Goal: Task Accomplishment & Management: Complete application form

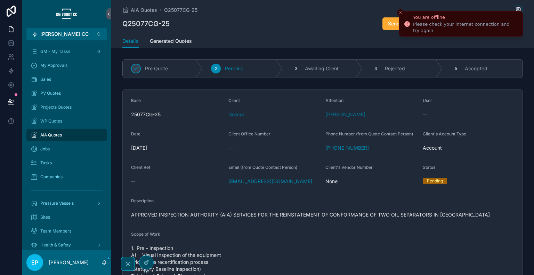
drag, startPoint x: 401, startPoint y: 9, endPoint x: 395, endPoint y: 16, distance: 9.1
click at [401, 9] on button "Close toast" at bounding box center [400, 12] width 7 height 7
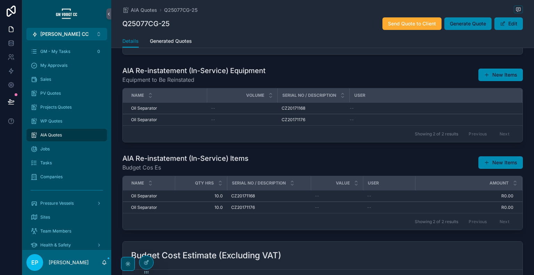
scroll to position [348, 0]
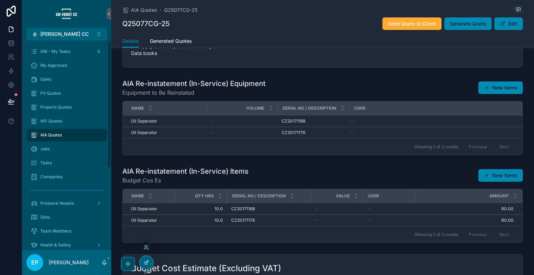
click at [148, 266] on div at bounding box center [147, 262] width 14 height 13
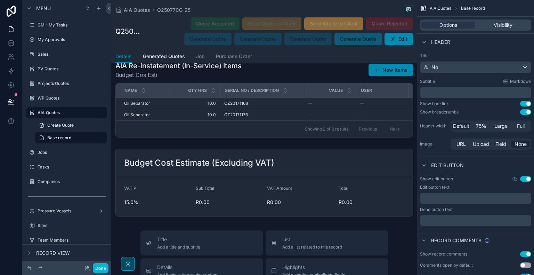
scroll to position [1971, 0]
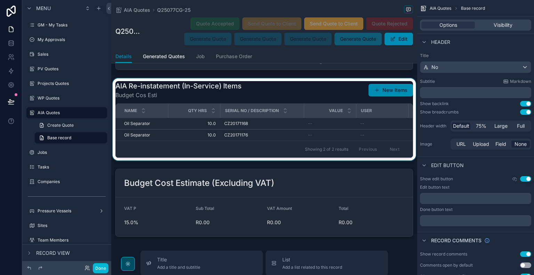
click at [275, 137] on div "scrollable content" at bounding box center [264, 119] width 306 height 82
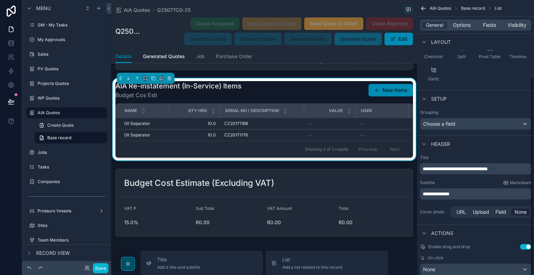
scroll to position [107, 0]
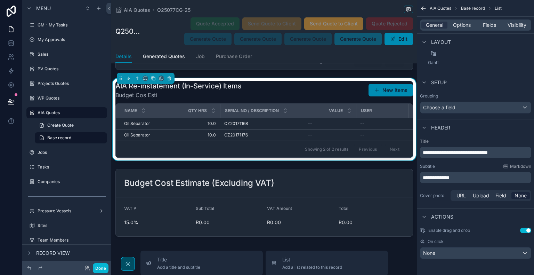
click at [469, 177] on p "**********" at bounding box center [476, 177] width 107 height 7
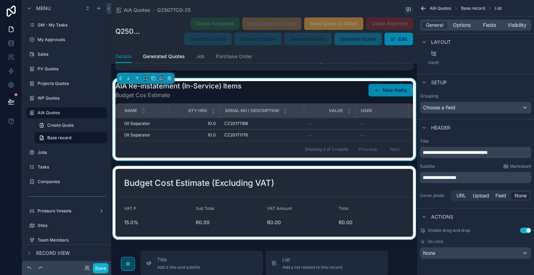
scroll to position [1914, 0]
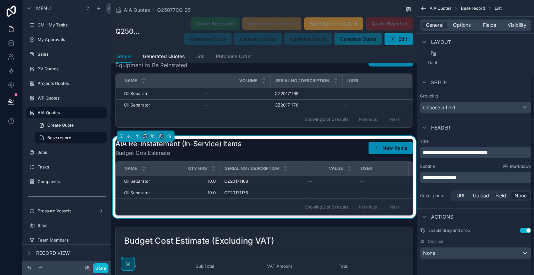
click at [291, 157] on div "AIA Re-instatement (In-Service) Items Budget Cos Estimate New Items" at bounding box center [265, 148] width 298 height 18
click at [100, 268] on button "Done" at bounding box center [101, 268] width 16 height 10
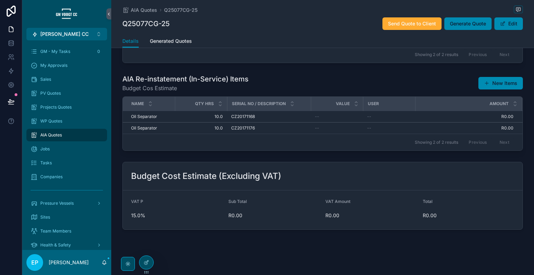
scroll to position [382, 0]
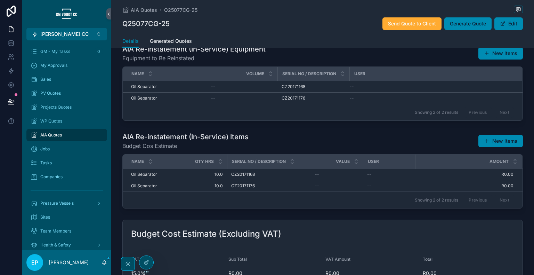
click at [510, 167] on div "Amount" at bounding box center [469, 161] width 106 height 13
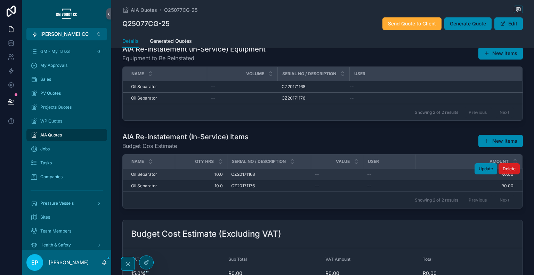
click at [510, 168] on span "Delete" at bounding box center [509, 169] width 13 height 6
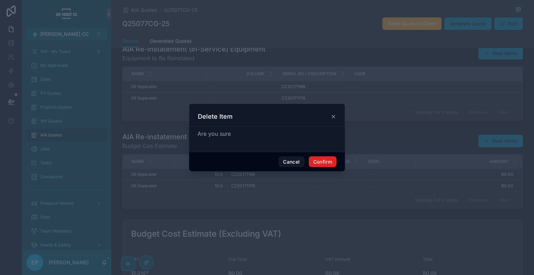
click at [325, 161] on button "Confirm" at bounding box center [323, 161] width 28 height 11
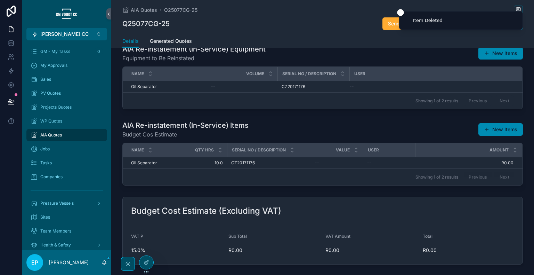
click at [508, 155] on div "Amount" at bounding box center [469, 149] width 106 height 13
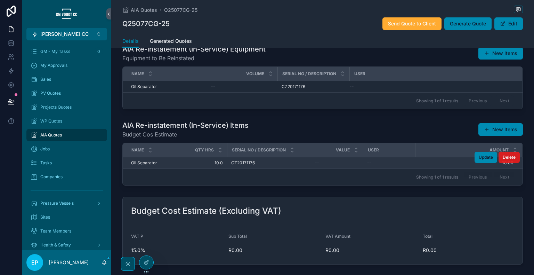
click at [512, 159] on button "Delete" at bounding box center [509, 157] width 21 height 11
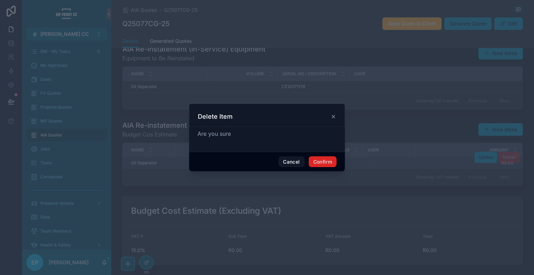
click at [333, 164] on button "Confirm" at bounding box center [323, 161] width 28 height 11
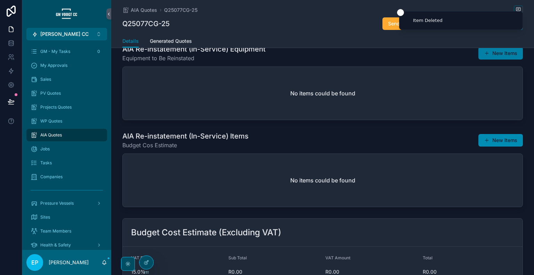
click at [494, 52] on button "New Items" at bounding box center [501, 53] width 45 height 13
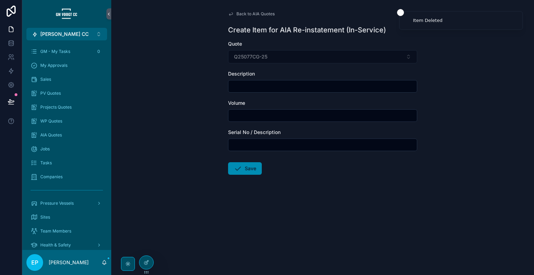
click at [296, 86] on input "scrollable content" at bounding box center [323, 86] width 189 height 10
click at [171, 87] on div "Back to AIA Quotes Create Item for AIA Re-instatement (In-Service) Quote Q25077…" at bounding box center [322, 137] width 423 height 275
click at [146, 262] on icon at bounding box center [147, 261] width 3 height 3
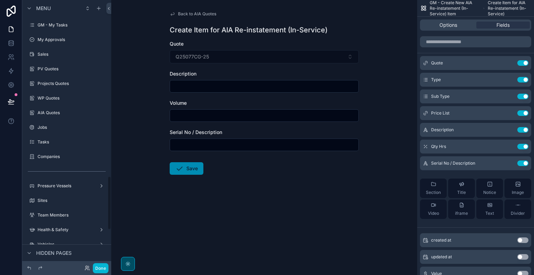
scroll to position [874, 0]
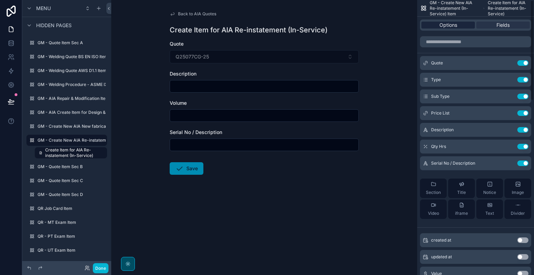
click at [454, 27] on span "Options" at bounding box center [449, 25] width 18 height 7
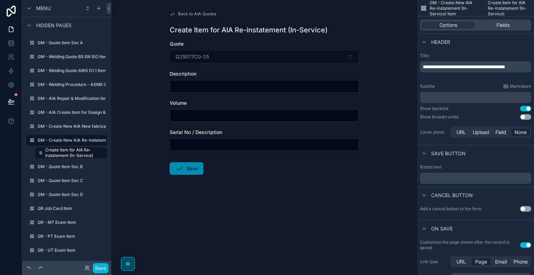
click at [447, 96] on p "﻿" at bounding box center [476, 97] width 107 height 7
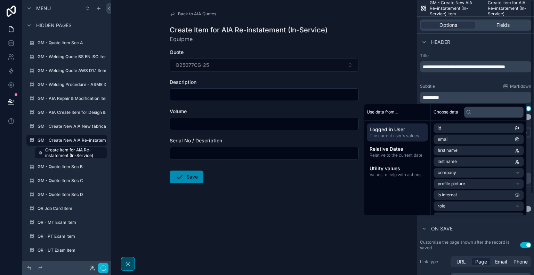
click at [461, 89] on div "Subtitle Markdown *********" at bounding box center [475, 93] width 111 height 19
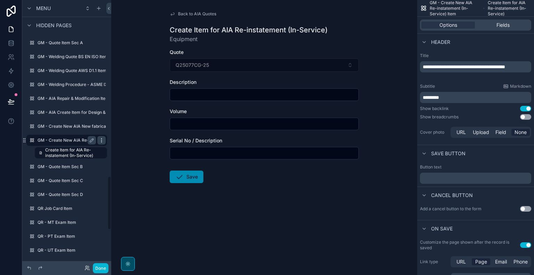
click at [101, 140] on icon "scrollable content" at bounding box center [102, 140] width 6 height 6
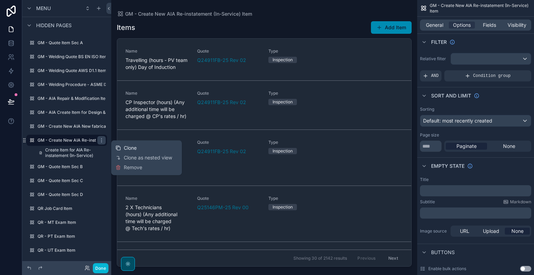
click at [132, 148] on span "Clone" at bounding box center [130, 147] width 13 height 7
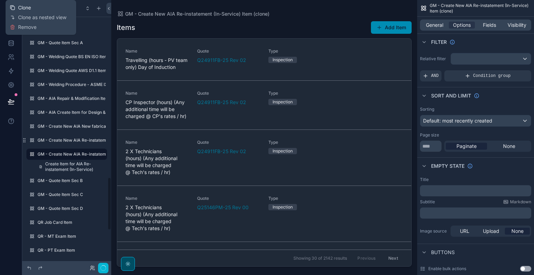
scroll to position [888, 0]
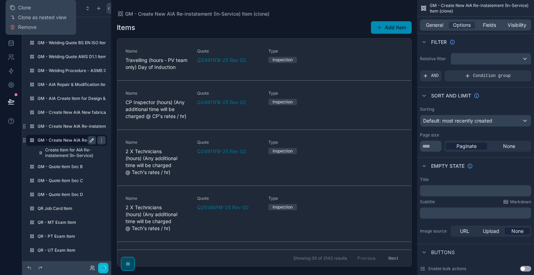
click at [94, 142] on icon "scrollable content" at bounding box center [92, 140] width 6 height 6
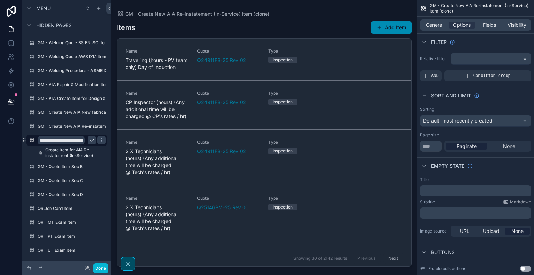
click at [80, 138] on input "**********" at bounding box center [61, 140] width 47 height 8
type input "**********"
click at [395, 25] on div "scrollable content" at bounding box center [264, 133] width 306 height 267
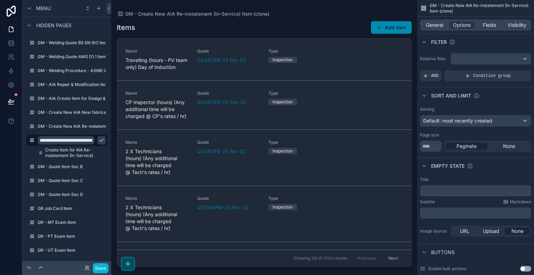
click at [326, 18] on div "Items Add Item Name Travelling (hours - PV team only) Day of Induction Quote Q2…" at bounding box center [264, 142] width 295 height 250
click at [394, 26] on button "Add Item" at bounding box center [391, 27] width 41 height 13
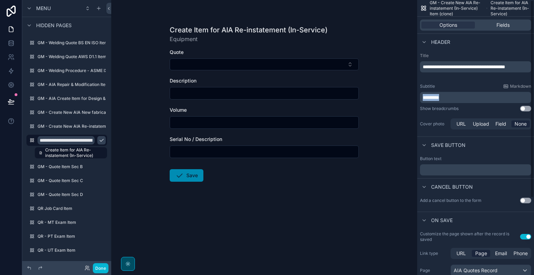
drag, startPoint x: 452, startPoint y: 97, endPoint x: 411, endPoint y: 100, distance: 41.5
click at [411, 100] on div "[PERSON_NAME] CC Alt 1 GM - My Tasks 0 My Approvals Sales PV Quotes Projects Qu…" at bounding box center [322, 137] width 423 height 275
click at [374, 41] on div "Create Item for AIA Re-instatement (In-Service) Budget Cost Estimate Quote Desc…" at bounding box center [264, 137] width 306 height 275
click at [500, 24] on span "Fields" at bounding box center [503, 25] width 13 height 7
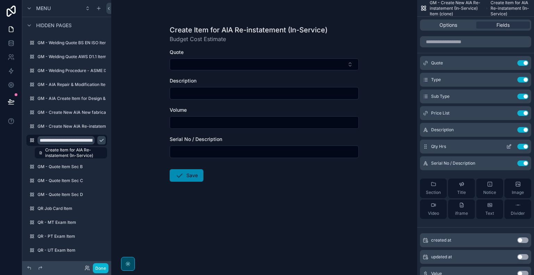
click at [508, 145] on icon "scrollable content" at bounding box center [510, 147] width 6 height 6
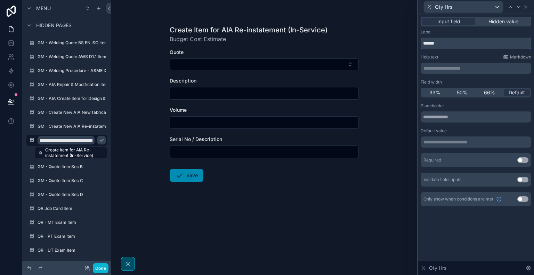
drag, startPoint x: 445, startPoint y: 44, endPoint x: 409, endPoint y: 41, distance: 36.0
click at [409, 41] on div "**********" at bounding box center [267, 137] width 534 height 275
click at [427, 43] on input "***" at bounding box center [476, 43] width 111 height 11
type input "***"
click at [526, 6] on icon at bounding box center [526, 7] width 3 height 3
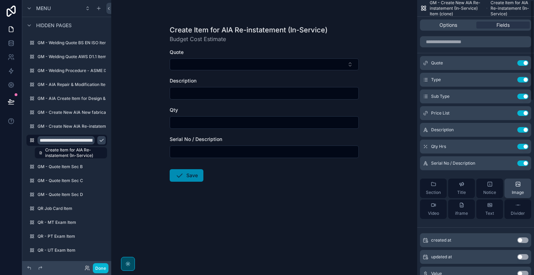
click at [522, 160] on button "Use setting" at bounding box center [523, 163] width 11 height 6
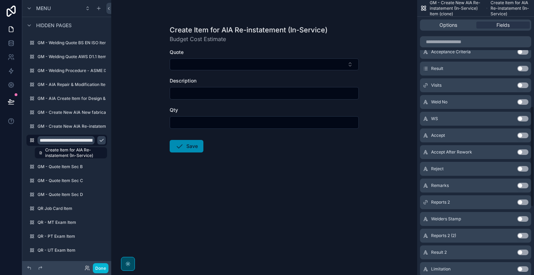
scroll to position [290, 0]
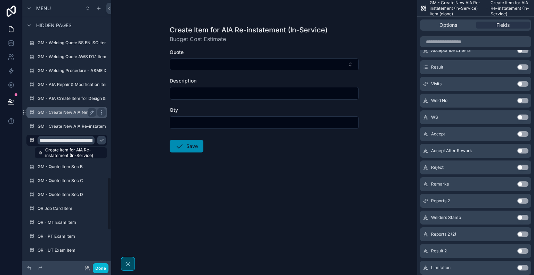
click at [74, 113] on label "GM - Create New AIA New fabrication Revised Item" at bounding box center [89, 113] width 102 height 6
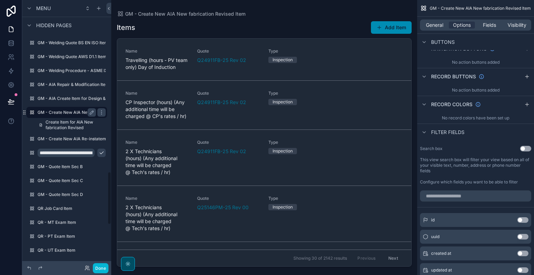
scroll to position [860, 0]
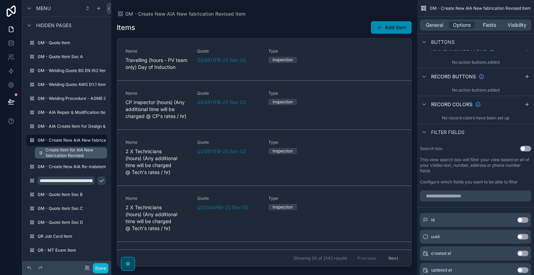
click at [70, 151] on span "Create Item for AIA New fabrication Revised" at bounding box center [74, 152] width 57 height 11
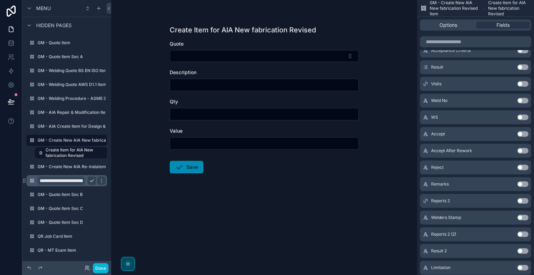
click at [73, 181] on input "**********" at bounding box center [61, 180] width 47 height 8
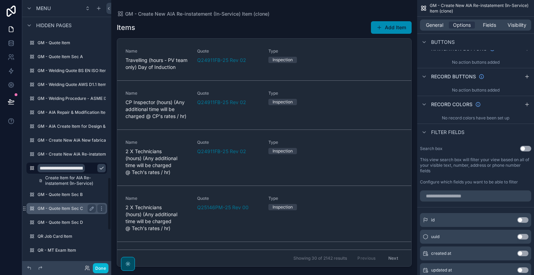
scroll to position [888, 0]
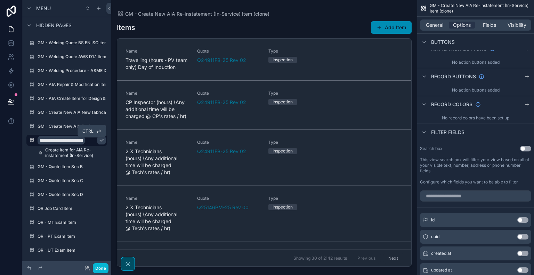
click at [100, 141] on icon "scrollable content" at bounding box center [101, 140] width 3 height 2
click at [405, 24] on button "Add Item" at bounding box center [391, 27] width 41 height 13
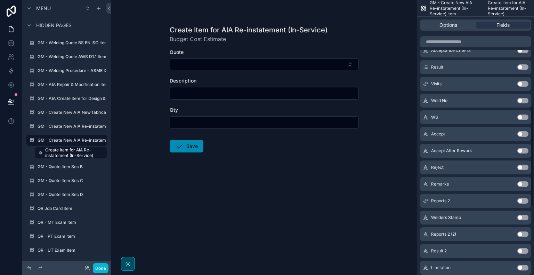
scroll to position [174, 0]
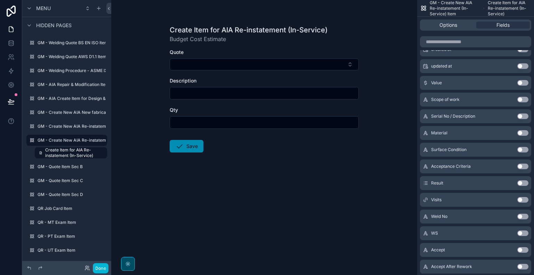
click at [523, 84] on button "Use setting" at bounding box center [523, 83] width 11 height 6
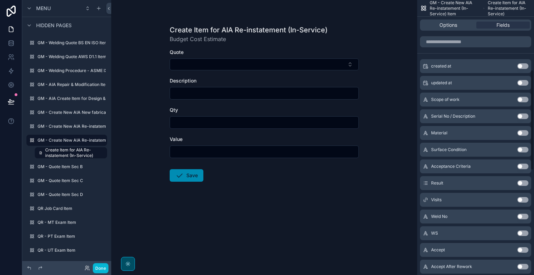
scroll to position [191, 0]
click at [297, 150] on input "scrollable content" at bounding box center [264, 152] width 189 height 10
click at [387, 127] on div "Create Item for AIA Re-instatement (In-Service) Budget Cost Estimate Quote Desc…" at bounding box center [264, 137] width 306 height 275
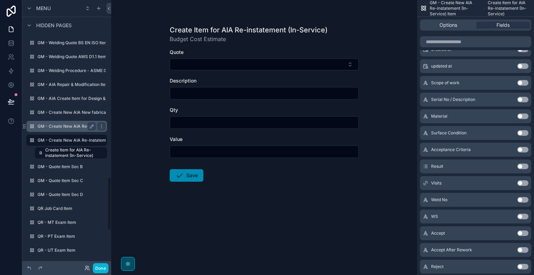
click at [69, 129] on div "GM - Create New AIA Re-instatement (In-Service) Item" at bounding box center [67, 126] width 58 height 8
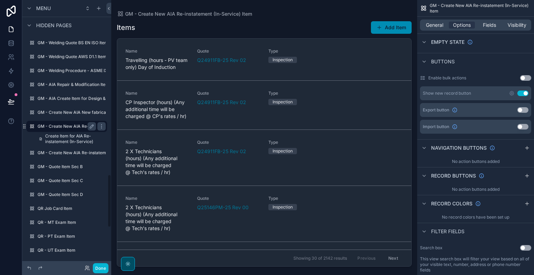
scroll to position [874, 0]
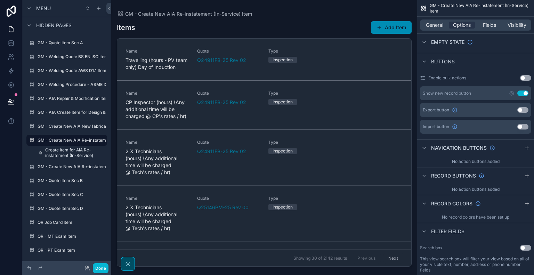
click at [387, 24] on div "scrollable content" at bounding box center [264, 133] width 306 height 267
click at [390, 27] on button "Add Item" at bounding box center [391, 27] width 41 height 13
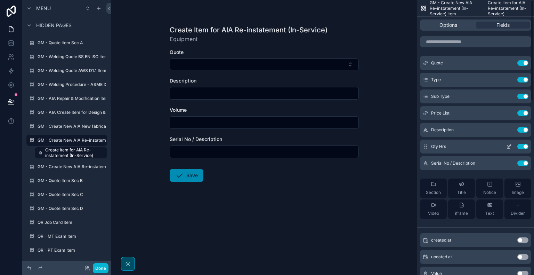
click at [522, 144] on button "Use setting" at bounding box center [523, 147] width 11 height 6
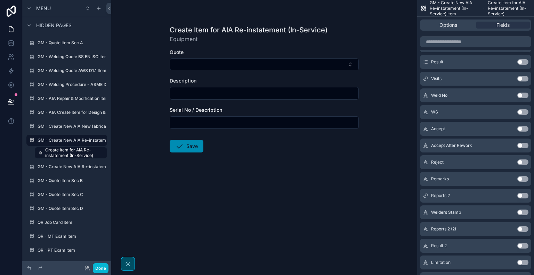
scroll to position [476, 0]
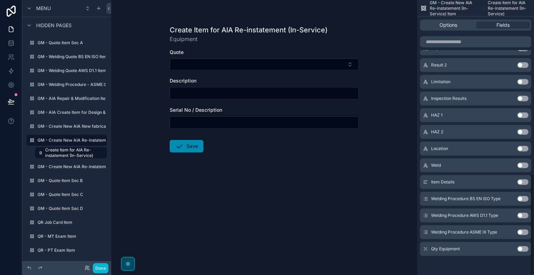
click at [524, 248] on button "Use setting" at bounding box center [523, 249] width 11 height 6
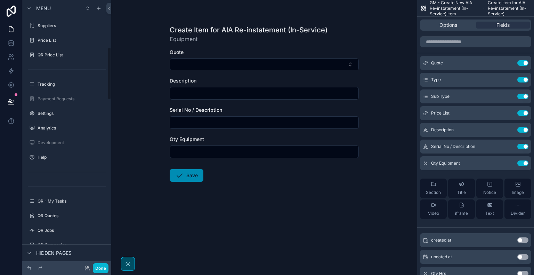
scroll to position [236, 0]
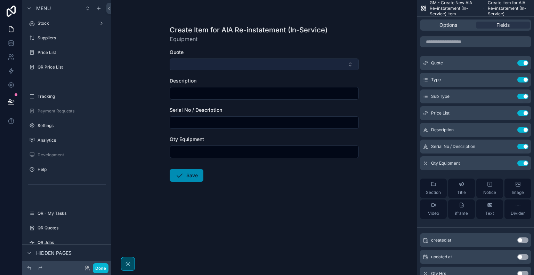
click at [348, 62] on button "Select Button" at bounding box center [264, 64] width 189 height 12
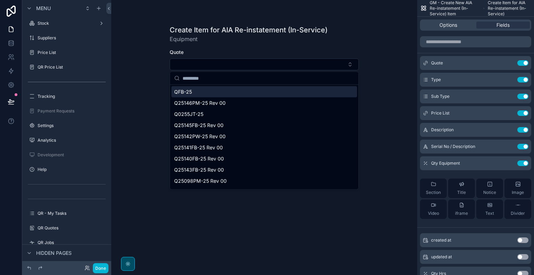
click at [368, 64] on div "Create Item for AIA Re-instatement (In-Service) Equipment Quote Description Ser…" at bounding box center [264, 137] width 306 height 275
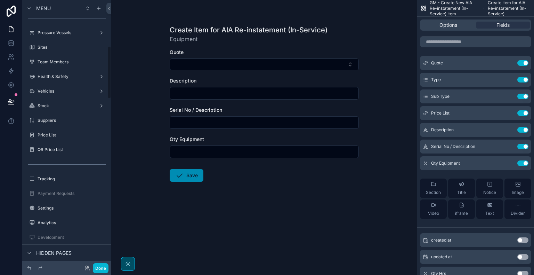
scroll to position [0, 0]
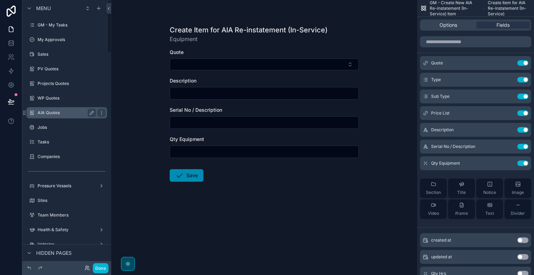
click at [63, 115] on label "AIA Quotes" at bounding box center [66, 113] width 56 height 6
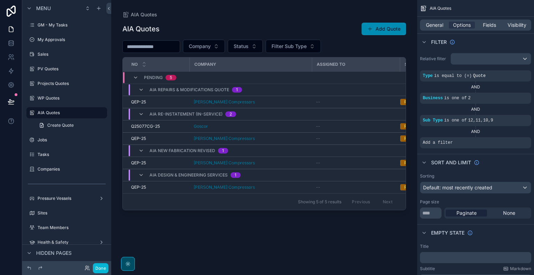
click at [252, 200] on div "Showing 5 of 5 results Previous Next" at bounding box center [264, 201] width 283 height 17
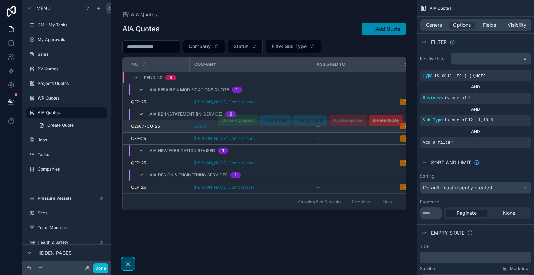
click at [181, 124] on div "Q25077CG-25 Q25077CG-25" at bounding box center [158, 127] width 54 height 6
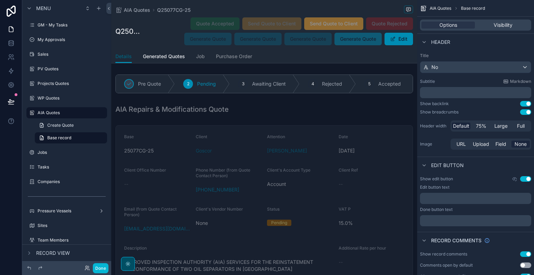
click at [121, 58] on span "Details" at bounding box center [124, 56] width 16 height 7
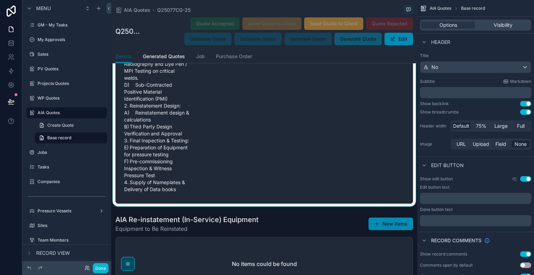
scroll to position [1914, 0]
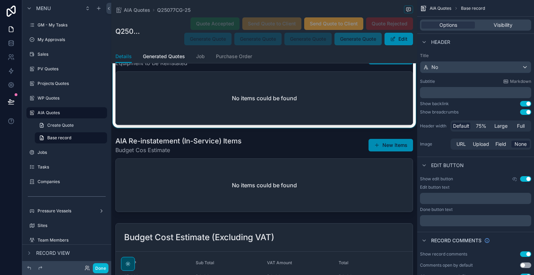
click at [340, 94] on div "scrollable content" at bounding box center [264, 86] width 306 height 81
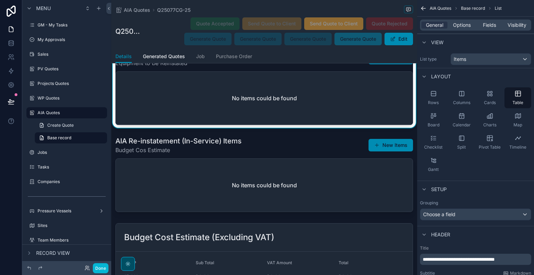
click at [389, 64] on button "New Items" at bounding box center [391, 58] width 45 height 13
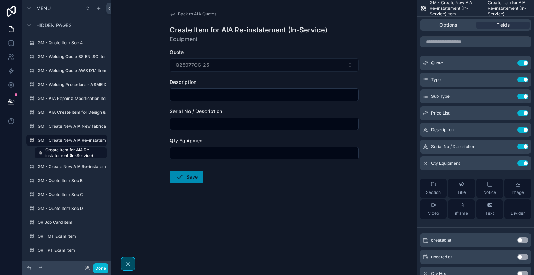
click at [183, 15] on span "Back to AIA Quotes" at bounding box center [197, 14] width 38 height 6
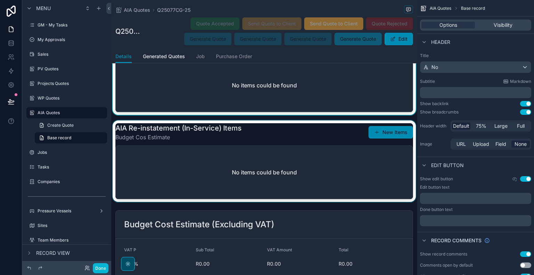
scroll to position [1914, 0]
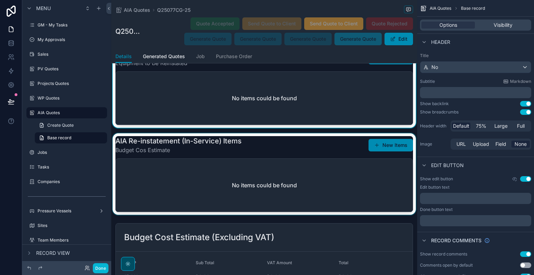
click at [320, 187] on div "scrollable content" at bounding box center [264, 173] width 306 height 81
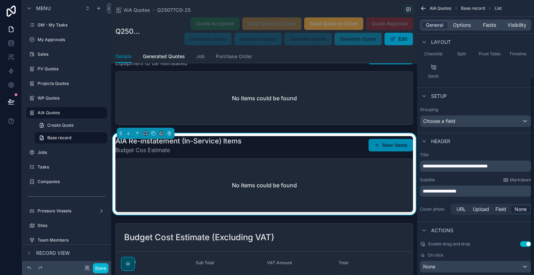
scroll to position [107, 0]
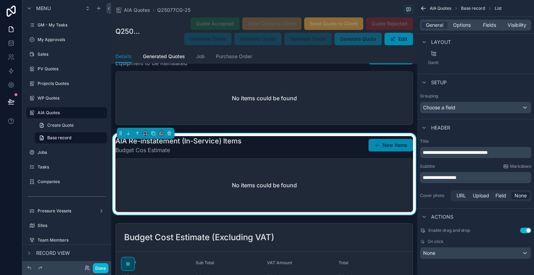
click at [448, 177] on span "**********" at bounding box center [440, 177] width 34 height 5
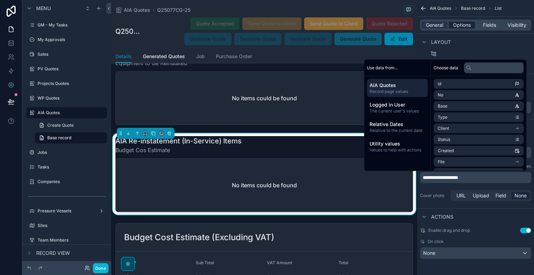
click at [463, 23] on span "Options" at bounding box center [462, 25] width 18 height 7
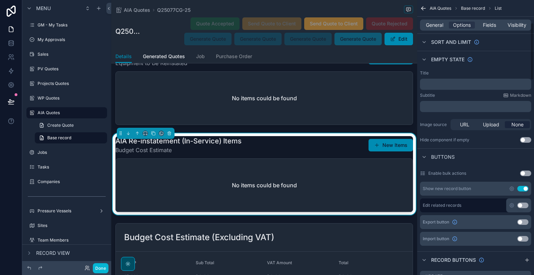
scroll to position [223, 0]
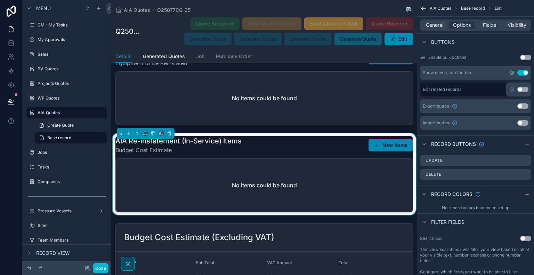
click at [511, 71] on icon "scrollable content" at bounding box center [512, 73] width 6 height 6
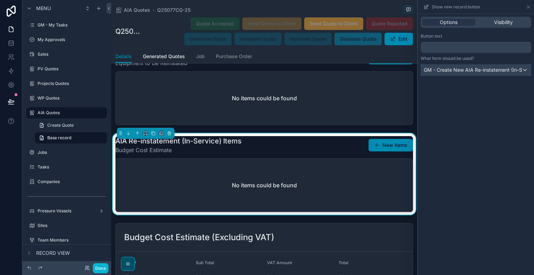
click at [499, 70] on span "GM - Create New AIA Re-instatement (In-Service) Item" at bounding box center [473, 69] width 98 height 7
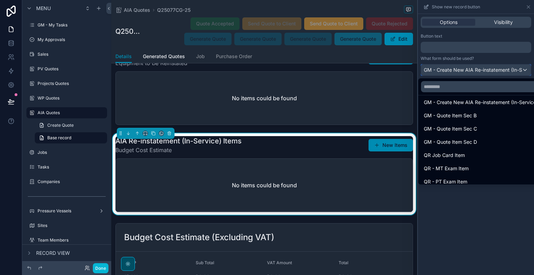
scroll to position [116, 0]
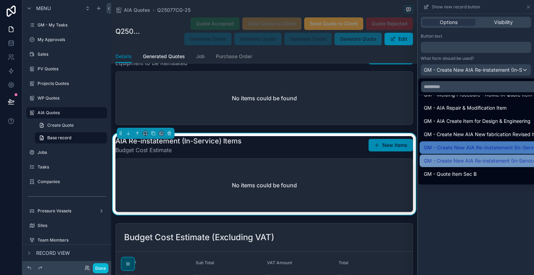
click at [487, 163] on span "GM - Create New AIA Re-instatement (In-Service) Item" at bounding box center [487, 161] width 126 height 8
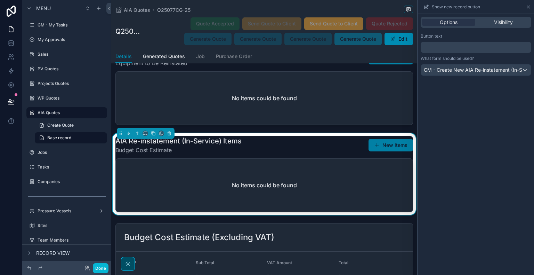
click at [389, 151] on button "New Items" at bounding box center [391, 145] width 45 height 13
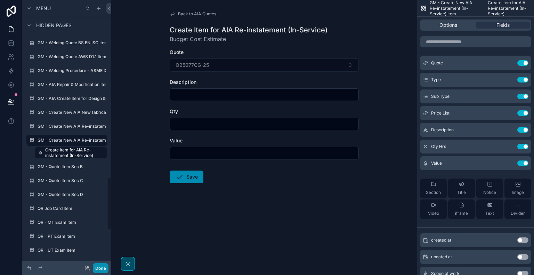
click at [101, 267] on button "Done" at bounding box center [101, 268] width 16 height 10
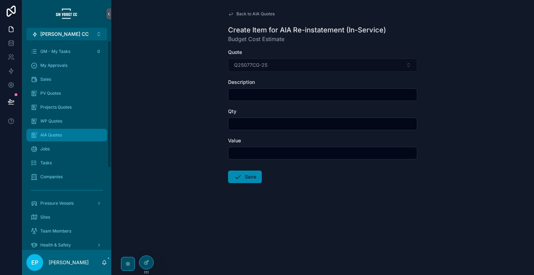
click at [65, 140] on div "AIA Quotes" at bounding box center [67, 134] width 72 height 11
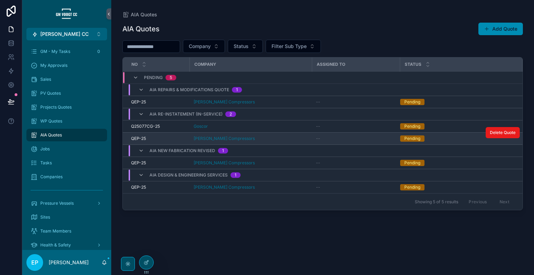
click at [269, 138] on div "[PERSON_NAME] Compressors" at bounding box center [251, 139] width 114 height 6
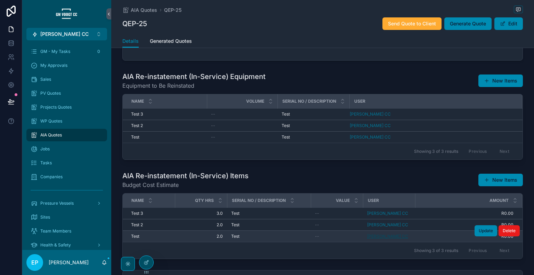
scroll to position [472, 0]
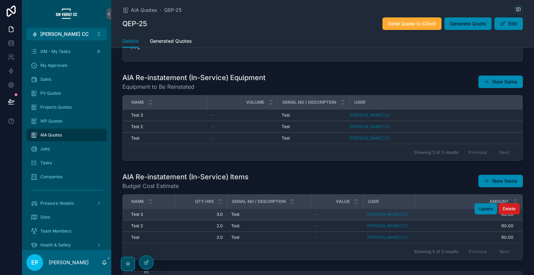
click at [509, 212] on span "Delete" at bounding box center [509, 209] width 13 height 6
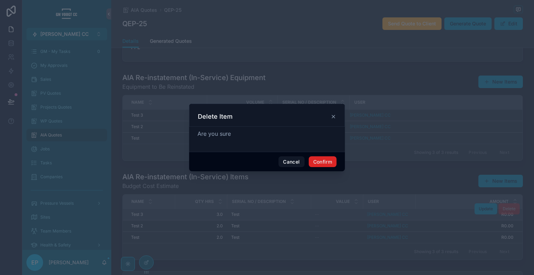
click at [330, 164] on button "Confirm" at bounding box center [323, 161] width 28 height 11
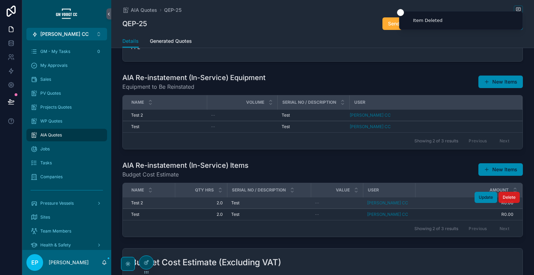
click at [507, 200] on span "Delete" at bounding box center [509, 197] width 13 height 6
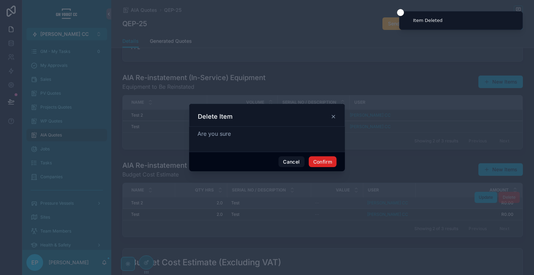
click at [332, 161] on button "Confirm" at bounding box center [323, 161] width 28 height 11
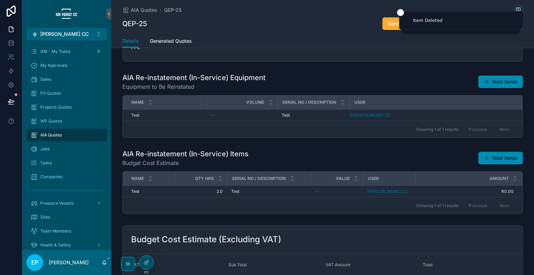
click at [0, 0] on span "Delete" at bounding box center [0, 0] width 0 height 0
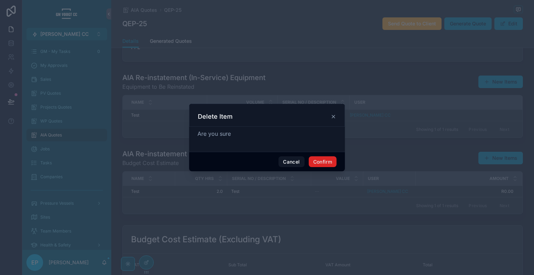
click at [323, 160] on button "Confirm" at bounding box center [323, 161] width 28 height 11
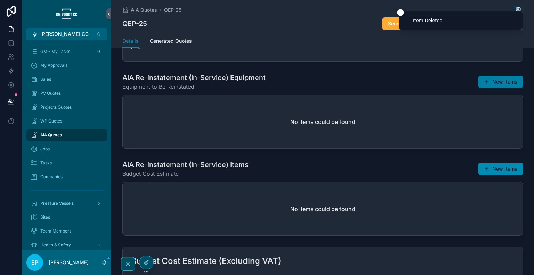
click at [496, 88] on button "New Items" at bounding box center [501, 81] width 45 height 13
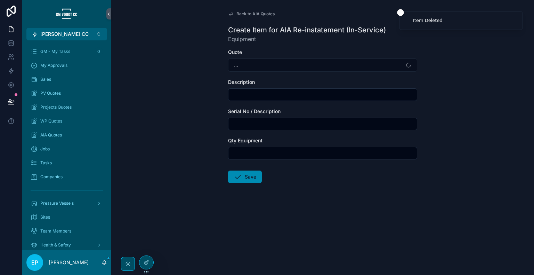
click at [300, 87] on div "Description" at bounding box center [322, 90] width 189 height 22
click at [296, 94] on input "scrollable content" at bounding box center [323, 95] width 189 height 10
type input "****"
click at [371, 125] on input "scrollable content" at bounding box center [323, 124] width 189 height 10
type input "*"
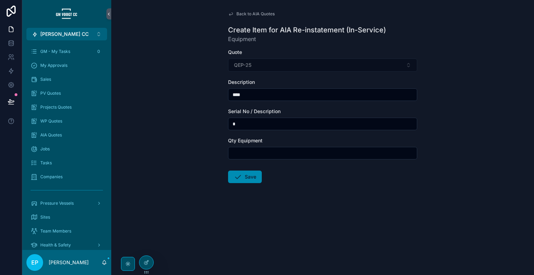
click at [339, 154] on input "scrollable content" at bounding box center [323, 153] width 189 height 10
type input "***"
click at [247, 177] on button "Save" at bounding box center [245, 176] width 34 height 13
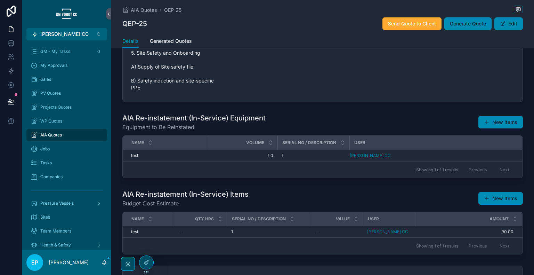
scroll to position [464, 0]
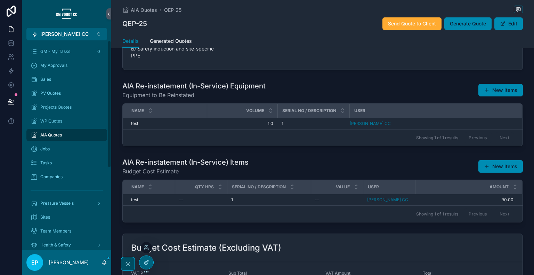
click at [149, 262] on icon at bounding box center [147, 263] width 6 height 6
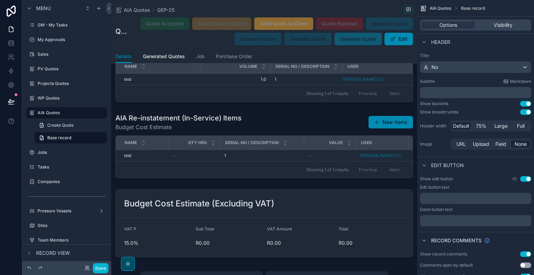
scroll to position [2203, 0]
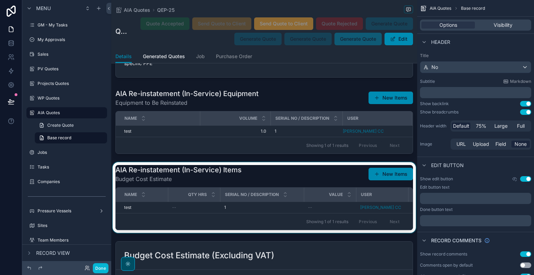
click at [299, 201] on div "Serial No / Description" at bounding box center [262, 194] width 83 height 13
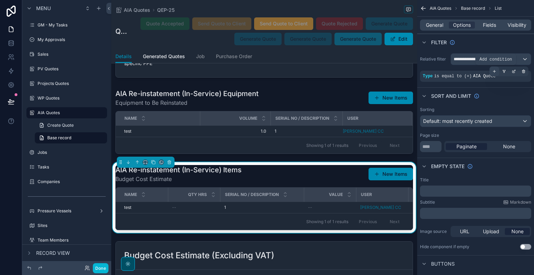
click at [495, 73] on icon "scrollable content" at bounding box center [495, 71] width 4 height 4
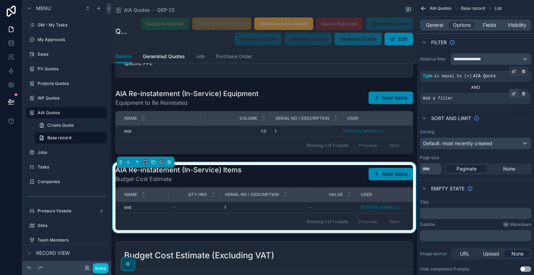
click at [515, 95] on icon "scrollable content" at bounding box center [514, 94] width 2 height 2
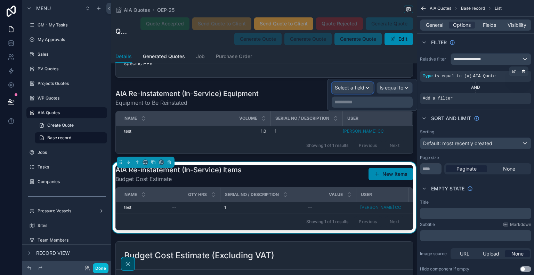
click at [363, 87] on span "Select a field" at bounding box center [350, 88] width 30 height 6
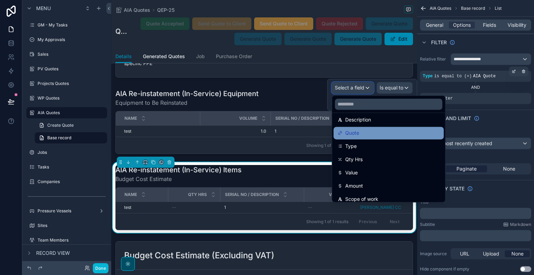
scroll to position [116, 0]
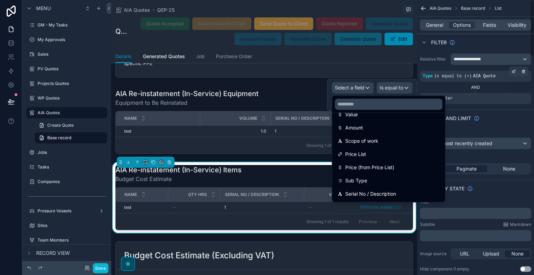
click at [520, 111] on div "Sort And Limit" at bounding box center [476, 118] width 117 height 17
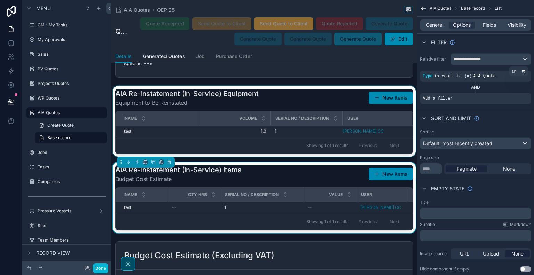
drag, startPoint x: 390, startPoint y: 142, endPoint x: 393, endPoint y: 148, distance: 6.6
click at [390, 142] on div "scrollable content" at bounding box center [264, 121] width 306 height 71
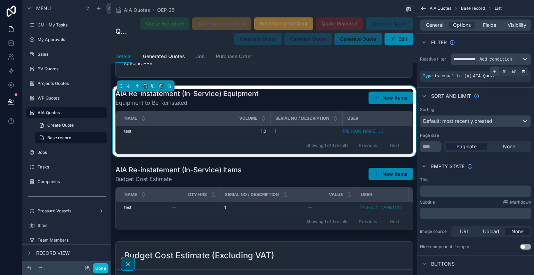
click at [496, 72] on icon "scrollable content" at bounding box center [495, 71] width 4 height 4
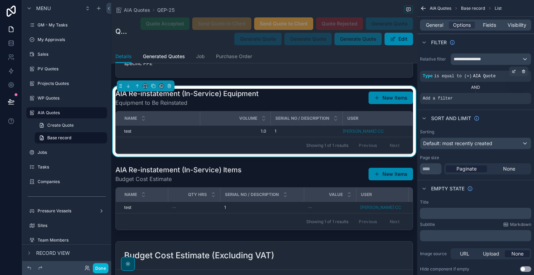
click at [505, 110] on div "Sort And Limit" at bounding box center [476, 118] width 117 height 17
click at [524, 70] on icon "scrollable content" at bounding box center [524, 71] width 4 height 4
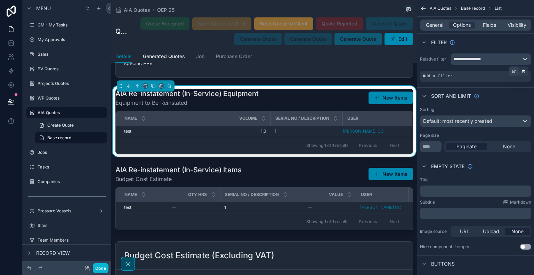
click at [515, 71] on icon "scrollable content" at bounding box center [515, 71] width 2 height 2
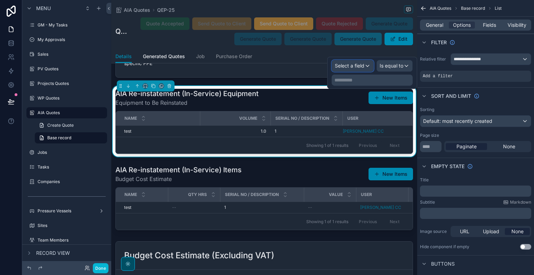
click at [371, 66] on div "Select a field" at bounding box center [352, 65] width 41 height 11
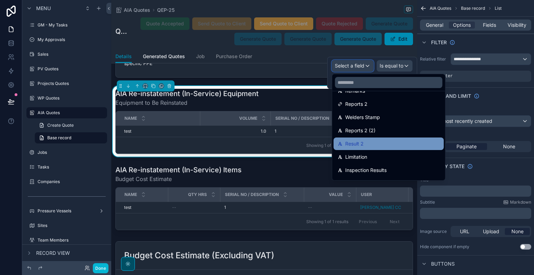
scroll to position [348, 0]
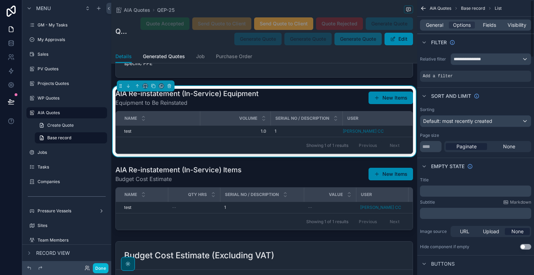
click at [438, 63] on div "**********" at bounding box center [475, 59] width 111 height 12
click at [514, 71] on icon "scrollable content" at bounding box center [514, 71] width 4 height 4
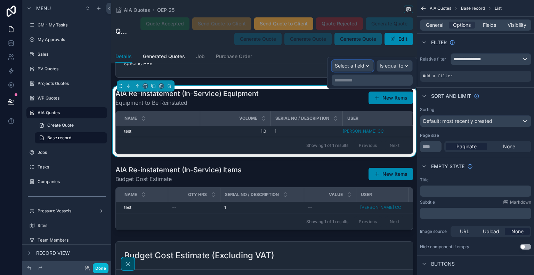
click at [358, 65] on span "Select a field" at bounding box center [350, 66] width 30 height 6
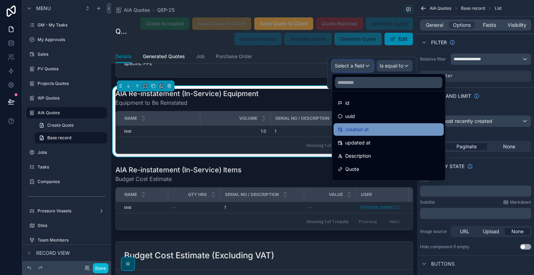
scroll to position [58, 0]
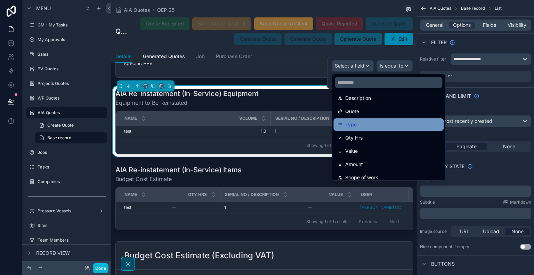
click at [383, 125] on div "Type" at bounding box center [389, 124] width 102 height 8
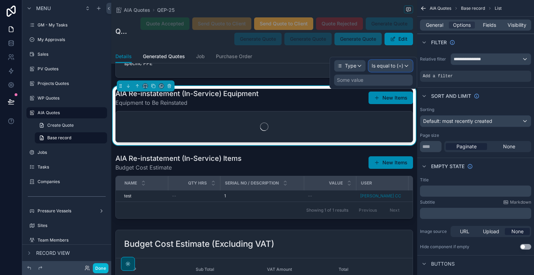
click at [390, 62] on span "Is equal to (=)" at bounding box center [388, 65] width 32 height 7
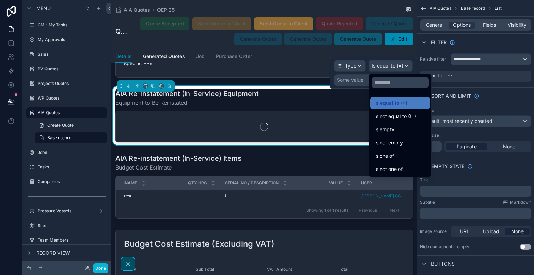
click at [391, 64] on div at bounding box center [374, 73] width 88 height 32
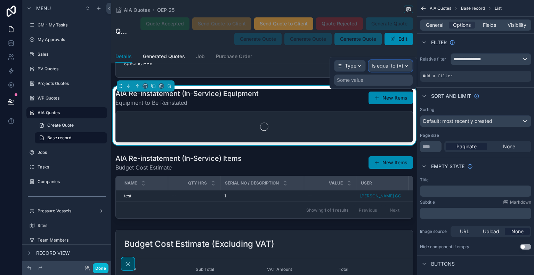
click at [391, 64] on span "Is equal to (=)" at bounding box center [388, 65] width 32 height 7
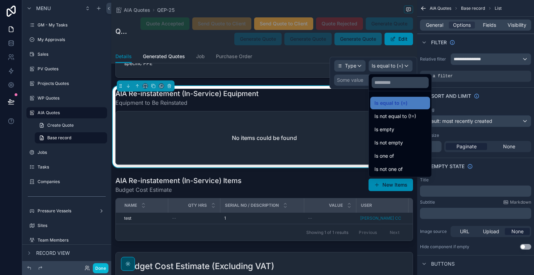
click at [391, 64] on div at bounding box center [374, 73] width 88 height 32
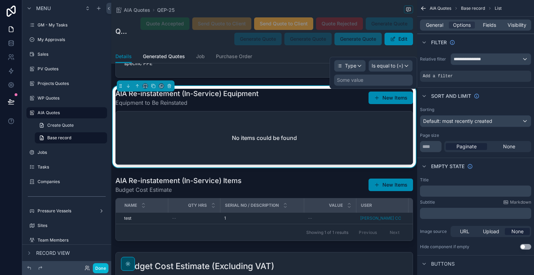
click at [391, 78] on div "Some value" at bounding box center [373, 79] width 79 height 11
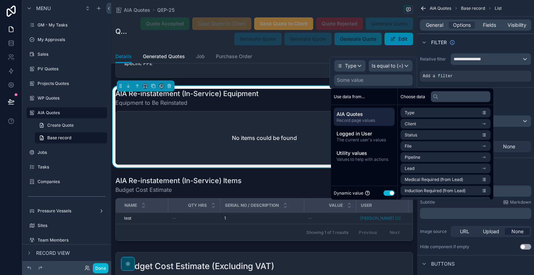
click at [390, 191] on button "Use setting" at bounding box center [389, 193] width 11 height 6
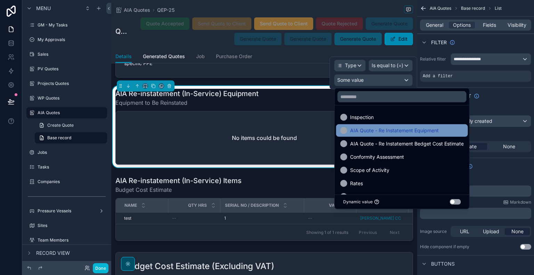
click at [442, 130] on div "AIA Quote - Re Instatement Equipment" at bounding box center [403, 130] width 124 height 8
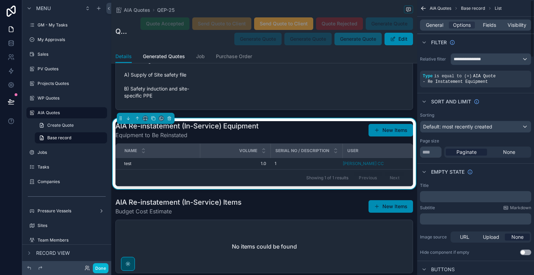
click at [390, 136] on button "New Items" at bounding box center [391, 130] width 45 height 13
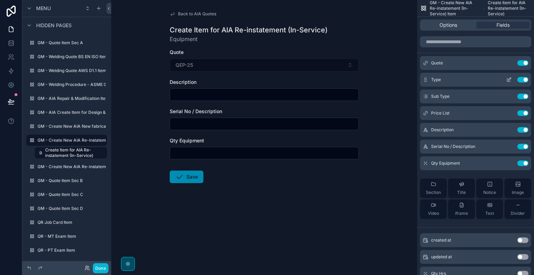
click at [508, 79] on icon "scrollable content" at bounding box center [509, 80] width 3 height 3
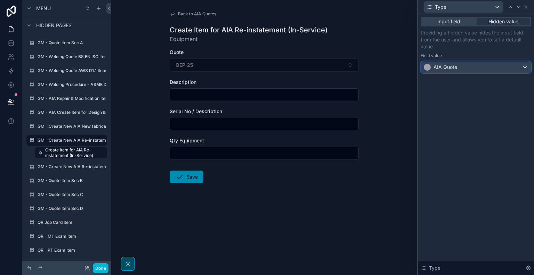
click at [492, 67] on div "AIA Quote" at bounding box center [476, 67] width 110 height 11
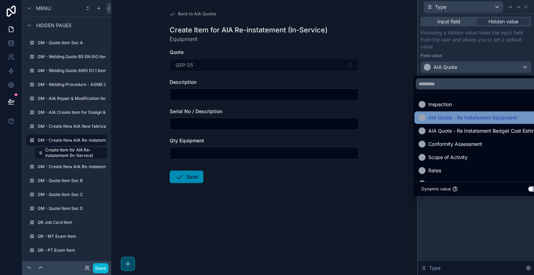
click at [487, 116] on span "AIA Quote - Re Instatement Equipment" at bounding box center [473, 117] width 89 height 8
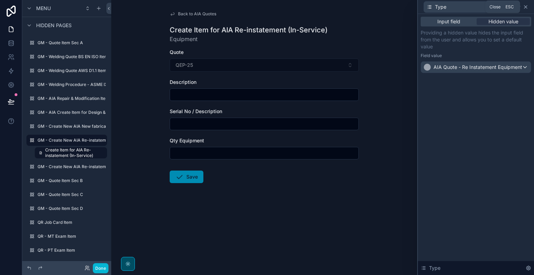
click at [527, 7] on icon at bounding box center [526, 7] width 6 height 6
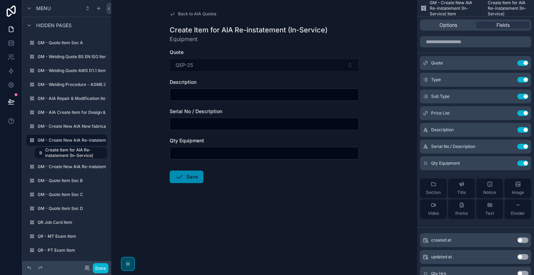
click at [188, 14] on span "Back to AIA Quotes" at bounding box center [197, 14] width 38 height 6
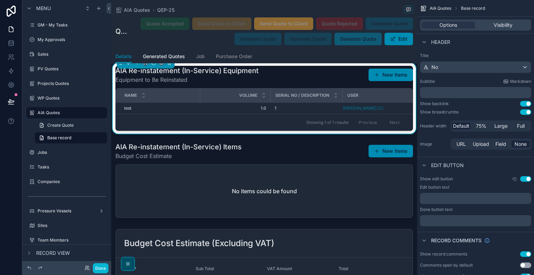
scroll to position [2319, 0]
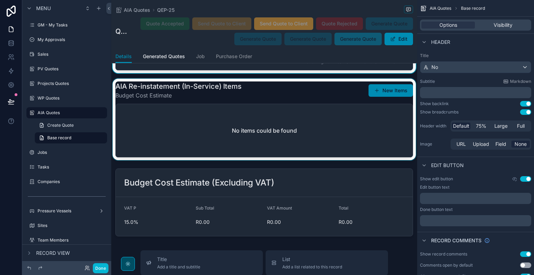
click at [340, 128] on div "scrollable content" at bounding box center [264, 119] width 306 height 81
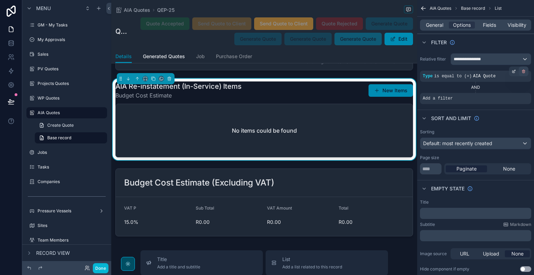
click at [522, 69] on icon "scrollable content" at bounding box center [524, 71] width 4 height 4
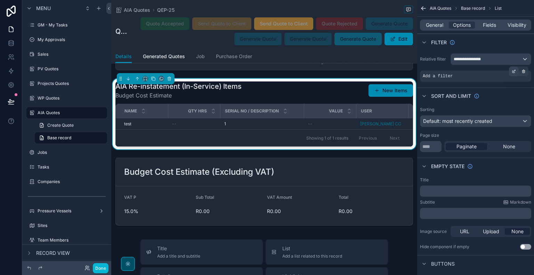
click at [514, 72] on icon "scrollable content" at bounding box center [514, 72] width 2 height 2
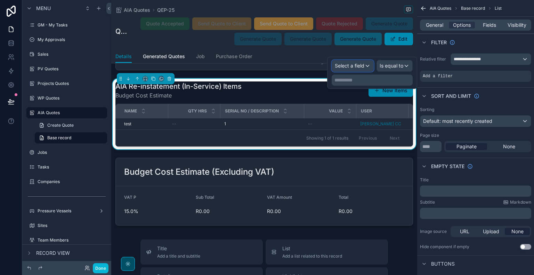
click at [354, 69] on span "Select a field" at bounding box center [350, 65] width 30 height 7
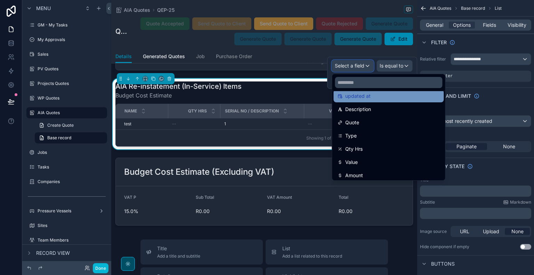
scroll to position [58, 0]
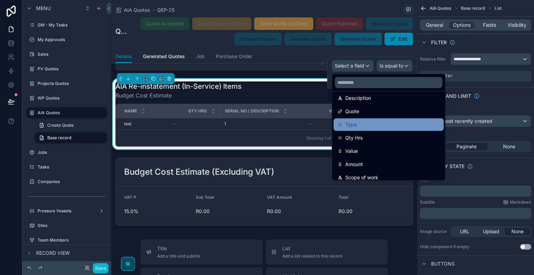
click at [370, 122] on div "Type" at bounding box center [389, 124] width 102 height 8
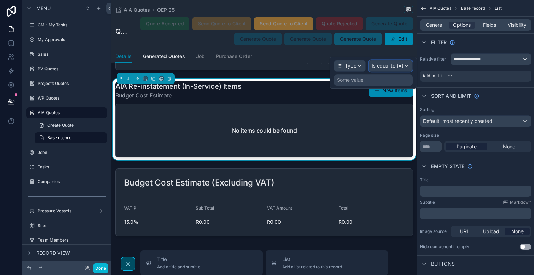
click at [398, 67] on span "Is equal to (=)" at bounding box center [388, 65] width 32 height 7
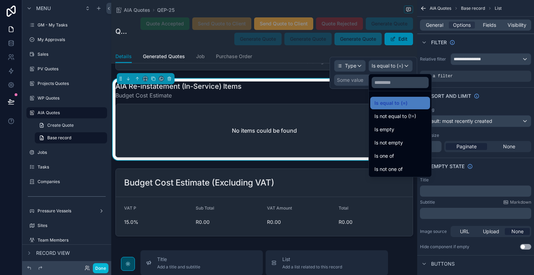
click at [393, 69] on div at bounding box center [374, 73] width 88 height 32
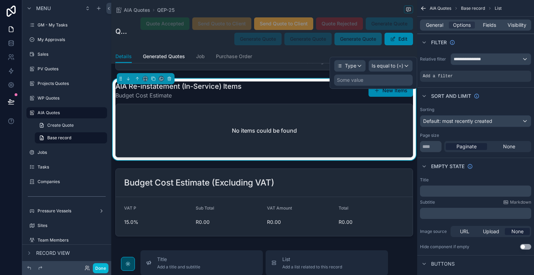
click at [380, 79] on div "Some value" at bounding box center [373, 79] width 79 height 11
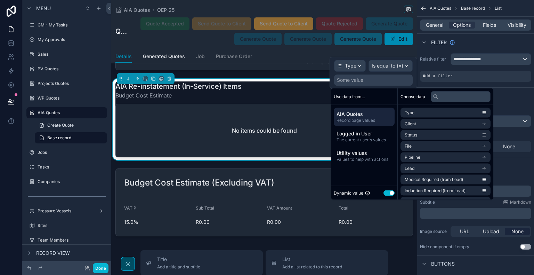
click at [390, 194] on button "Use setting" at bounding box center [389, 193] width 11 height 6
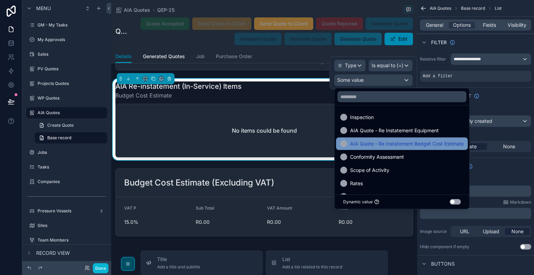
click at [426, 141] on span "AIA Quote - Re Instatement Bedget Cost Estimate" at bounding box center [407, 144] width 114 height 8
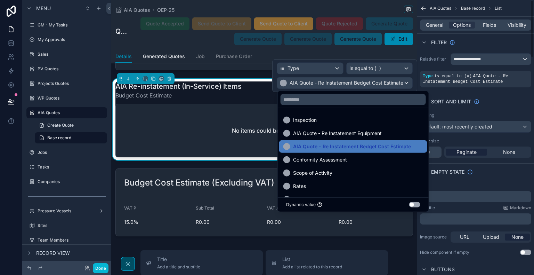
click at [486, 41] on div "Filter" at bounding box center [476, 42] width 117 height 17
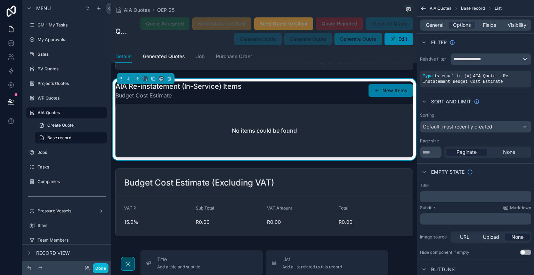
click at [374, 93] on span "scrollable content" at bounding box center [377, 91] width 6 height 6
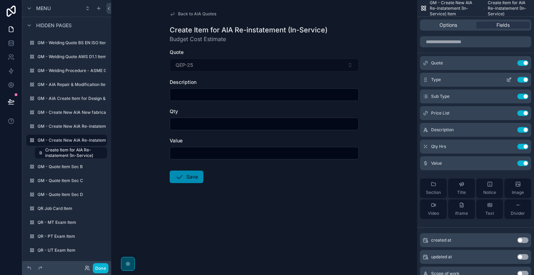
click at [511, 79] on icon "scrollable content" at bounding box center [510, 80] width 6 height 6
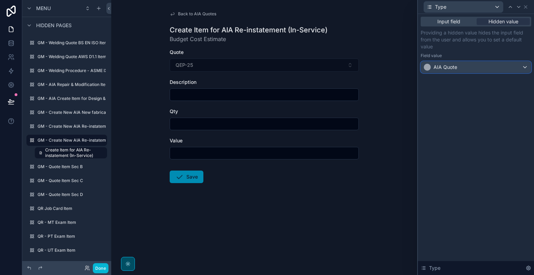
click at [493, 69] on div "AIA Quote" at bounding box center [476, 67] width 110 height 11
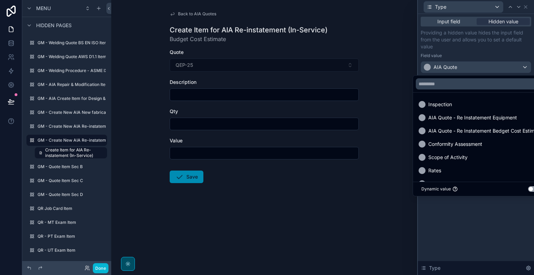
click at [488, 127] on span "AIA Quote - Re Instatement Bedget Cost Estimate" at bounding box center [486, 131] width 114 height 8
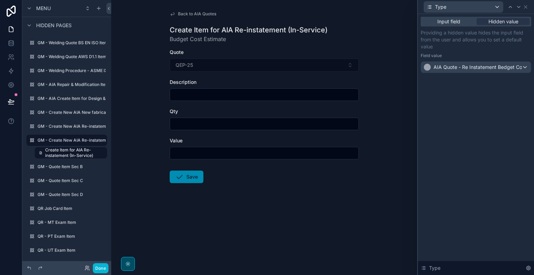
click at [526, 10] on div "Type" at bounding box center [476, 7] width 111 height 14
click at [527, 6] on icon at bounding box center [526, 7] width 6 height 6
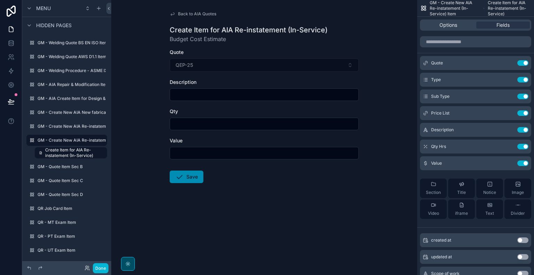
click at [189, 16] on span "Back to AIA Quotes" at bounding box center [197, 14] width 38 height 6
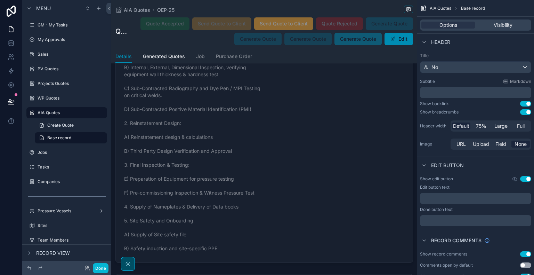
scroll to position [1275, 0]
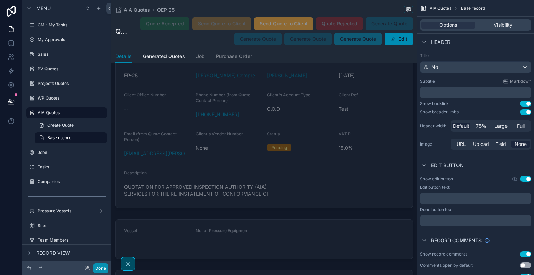
click at [103, 267] on button "Done" at bounding box center [101, 268] width 16 height 10
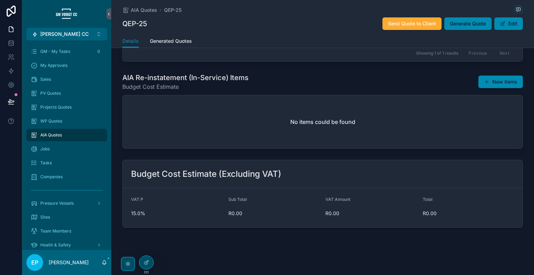
scroll to position [496, 0]
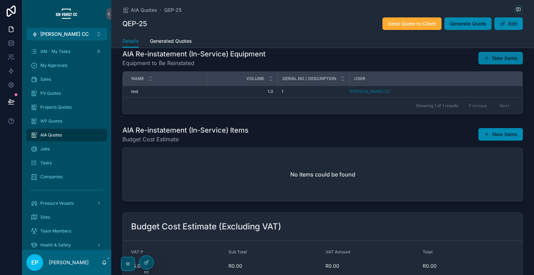
click at [498, 64] on button "New Items" at bounding box center [501, 58] width 45 height 13
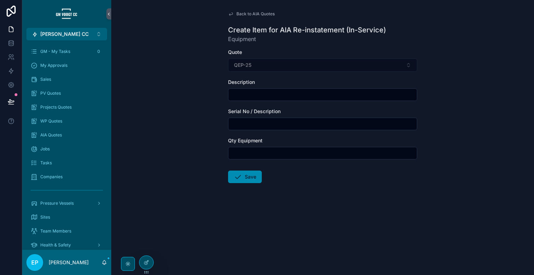
click at [296, 97] on input "scrollable content" at bounding box center [323, 95] width 189 height 10
type input "******"
click at [235, 123] on input "scrollable content" at bounding box center [323, 124] width 189 height 10
type input "*"
click at [246, 153] on input "scrollable content" at bounding box center [323, 153] width 189 height 10
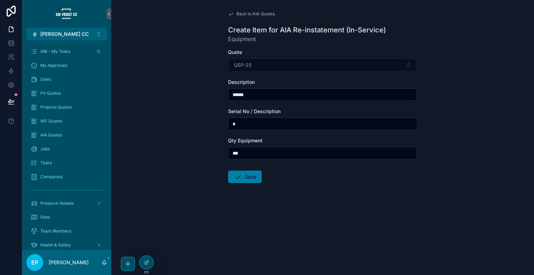
type input "***"
click at [238, 176] on icon "scrollable content" at bounding box center [238, 177] width 8 height 8
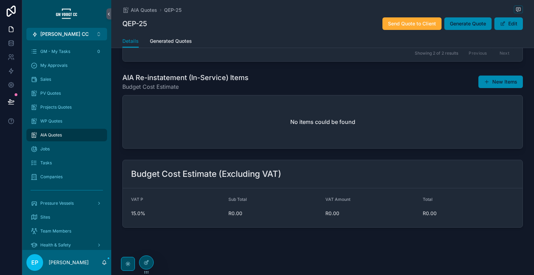
scroll to position [507, 0]
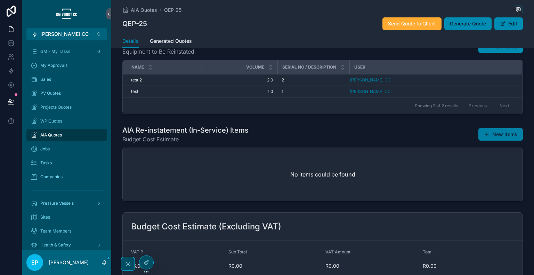
click at [489, 138] on button "New Items" at bounding box center [501, 134] width 45 height 13
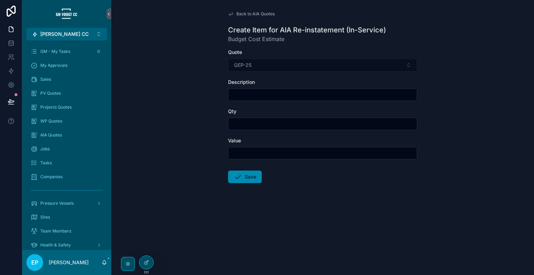
click at [276, 99] on input "scrollable content" at bounding box center [323, 95] width 189 height 10
type input "******"
click at [258, 128] on input "scrollable content" at bounding box center [323, 124] width 189 height 10
type input "***"
click at [259, 153] on input "scrollable content" at bounding box center [323, 153] width 189 height 10
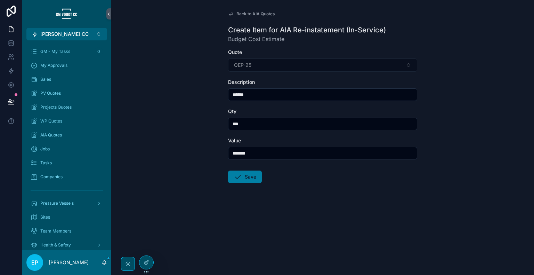
type input "*******"
click at [251, 173] on button "Save" at bounding box center [245, 176] width 34 height 13
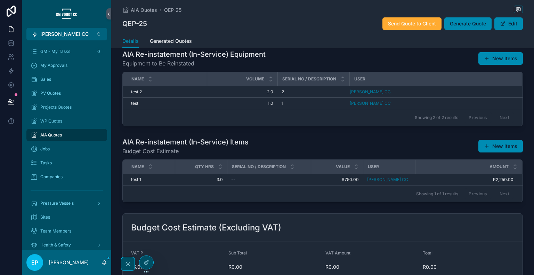
scroll to position [554, 0]
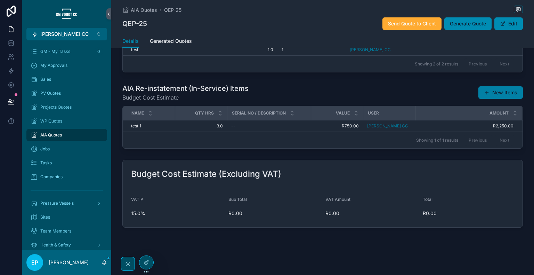
click at [497, 92] on button "New Items" at bounding box center [501, 92] width 45 height 13
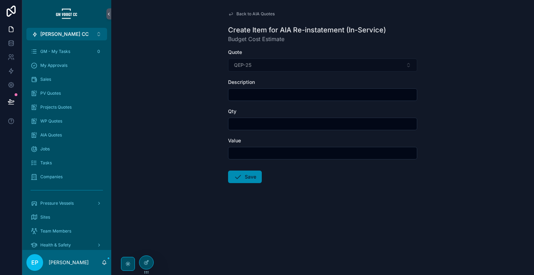
click at [279, 101] on form "Quote QEP-25 Description Qty Value Save" at bounding box center [322, 138] width 189 height 179
click at [280, 95] on input "scrollable content" at bounding box center [323, 95] width 189 height 10
type input "******"
click at [245, 126] on input "scrollable content" at bounding box center [323, 124] width 189 height 10
type input "****"
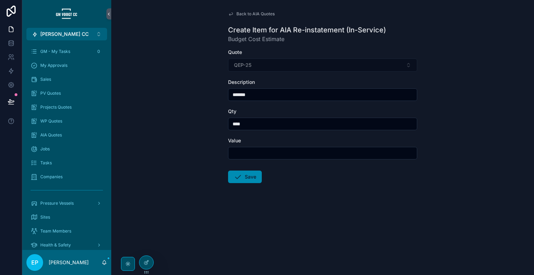
click at [257, 149] on input "scrollable content" at bounding box center [323, 153] width 189 height 10
type input "*******"
click at [249, 180] on button "Save" at bounding box center [245, 176] width 34 height 13
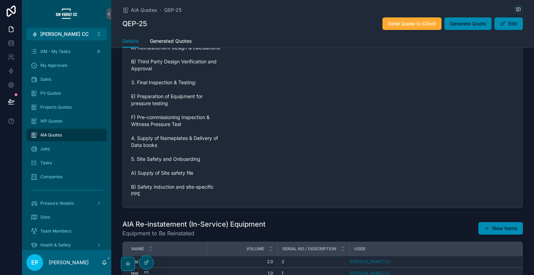
scroll to position [276, 0]
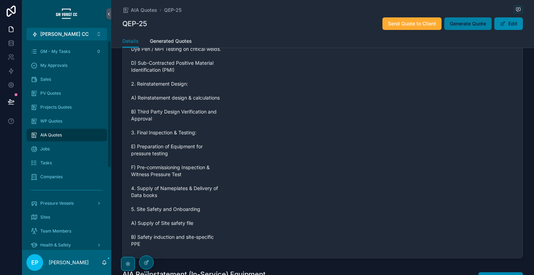
click at [461, 24] on span "Generate Quote" at bounding box center [468, 23] width 36 height 7
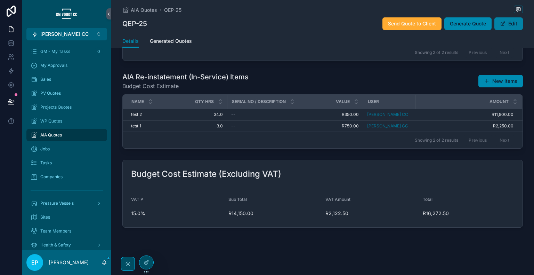
click at [500, 27] on button "Edit" at bounding box center [509, 23] width 29 height 13
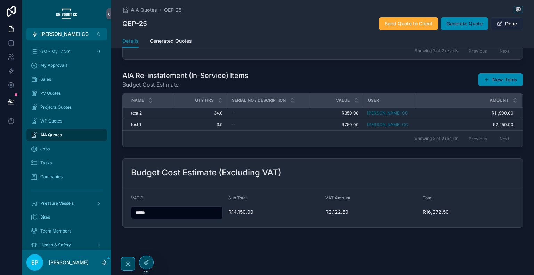
scroll to position [498, 0]
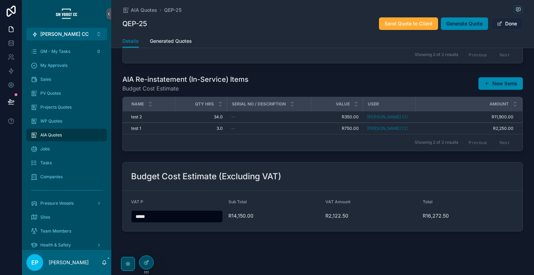
click at [502, 25] on button "Done" at bounding box center [507, 23] width 32 height 13
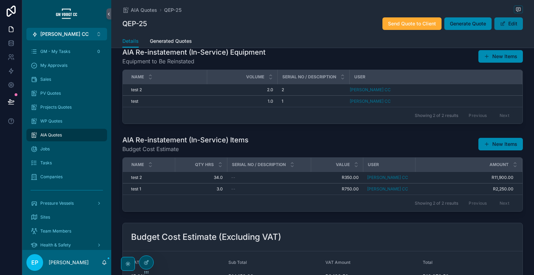
scroll to position [565, 0]
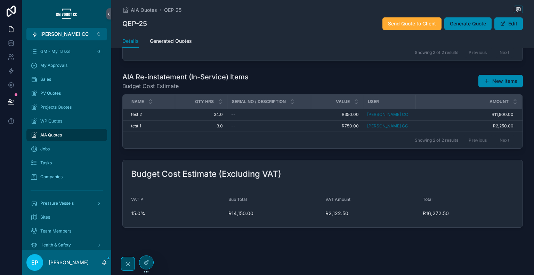
click at [149, 262] on icon at bounding box center [147, 263] width 6 height 6
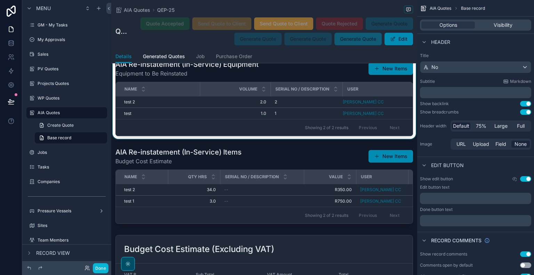
scroll to position [2247, 0]
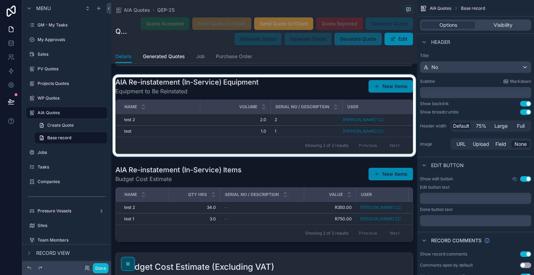
click at [317, 111] on div "scrollable content" at bounding box center [264, 115] width 306 height 82
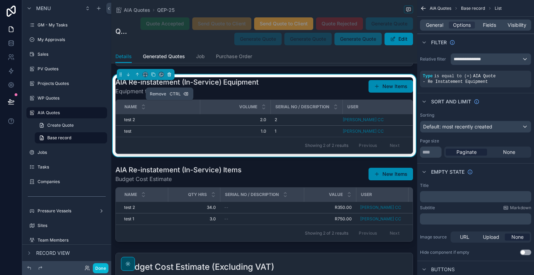
click at [169, 75] on icon "scrollable content" at bounding box center [169, 74] width 0 height 1
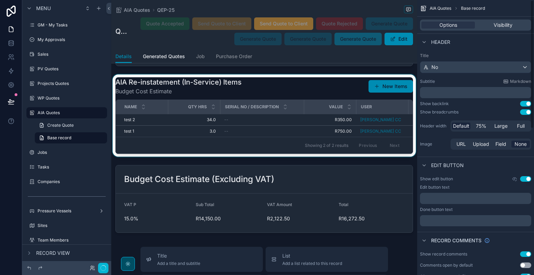
click at [308, 116] on div "scrollable content" at bounding box center [264, 115] width 306 height 82
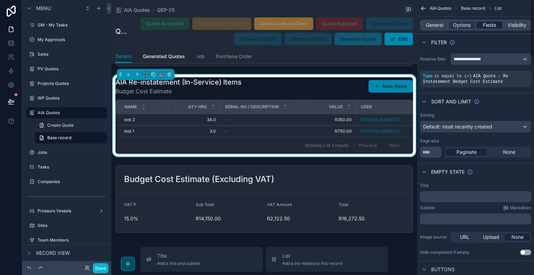
click at [494, 27] on span "Fields" at bounding box center [489, 25] width 13 height 7
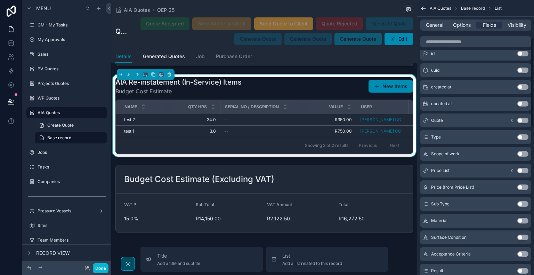
scroll to position [572, 0]
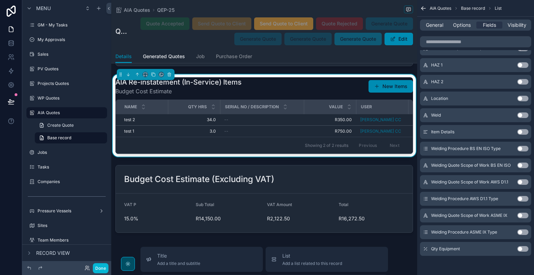
click at [526, 249] on button "Use setting" at bounding box center [523, 249] width 11 height 6
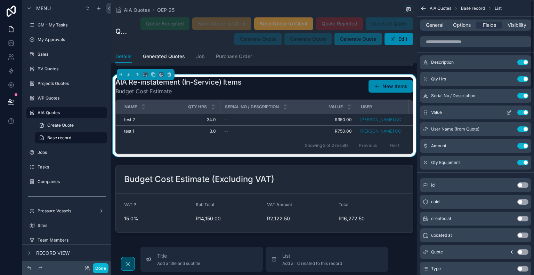
scroll to position [0, 0]
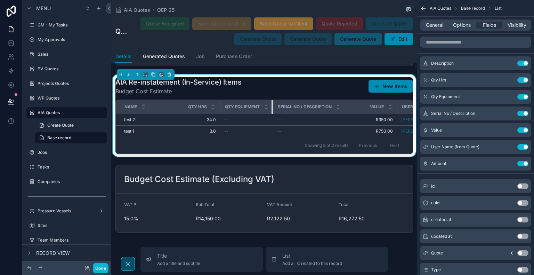
drag, startPoint x: 303, startPoint y: 135, endPoint x: 224, endPoint y: 135, distance: 79.7
click at [239, 114] on th "Qty Equipment" at bounding box center [246, 107] width 53 height 14
drag, startPoint x: 218, startPoint y: 136, endPoint x: 165, endPoint y: 137, distance: 53.6
click at [167, 114] on tr "Name Qty Hrs Qty Equipment Serial No / Description Value User Amount" at bounding box center [306, 107] width 380 height 14
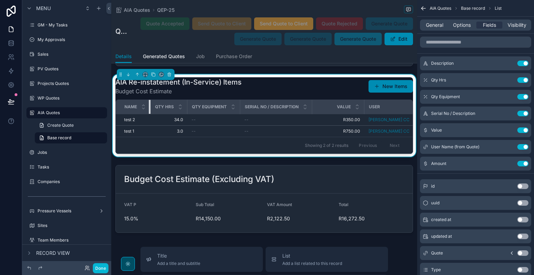
drag, startPoint x: 167, startPoint y: 137, endPoint x: 128, endPoint y: 136, distance: 39.0
click at [128, 114] on th "Name" at bounding box center [133, 107] width 35 height 14
drag, startPoint x: 364, startPoint y: 136, endPoint x: 312, endPoint y: 143, distance: 52.3
click at [312, 114] on th "Value" at bounding box center [328, 107] width 32 height 14
drag, startPoint x: 404, startPoint y: 136, endPoint x: 335, endPoint y: 141, distance: 68.3
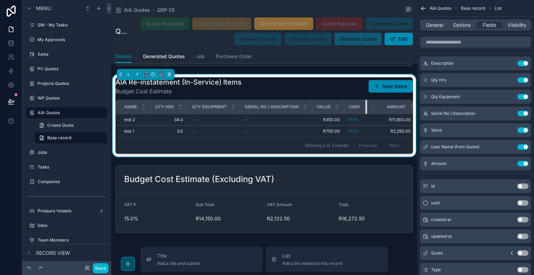
click at [335, 114] on tr "Name Qty Hrs Qty Equipment Serial No / Description Value User Amount" at bounding box center [268, 107] width 304 height 14
click at [368, 114] on div "scrollable content" at bounding box center [368, 107] width 3 height 14
drag, startPoint x: 239, startPoint y: 139, endPoint x: 226, endPoint y: 140, distance: 12.2
click at [226, 114] on th "Qty Equipment" at bounding box center [214, 107] width 53 height 14
click at [509, 80] on icon "scrollable content" at bounding box center [510, 80] width 6 height 6
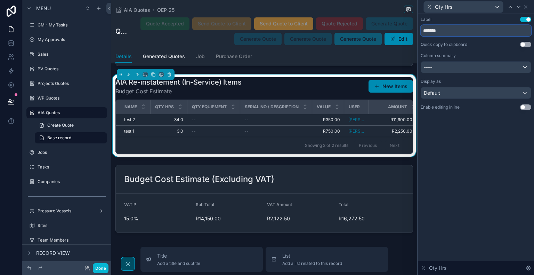
click at [438, 30] on input "*******" at bounding box center [476, 30] width 111 height 11
type input "***"
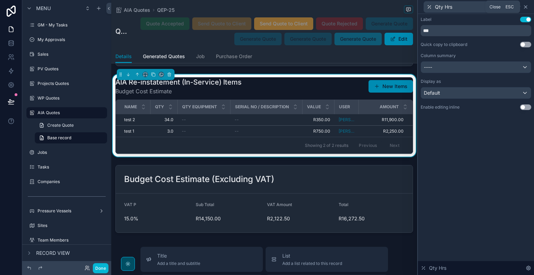
click at [525, 8] on icon at bounding box center [526, 7] width 6 height 6
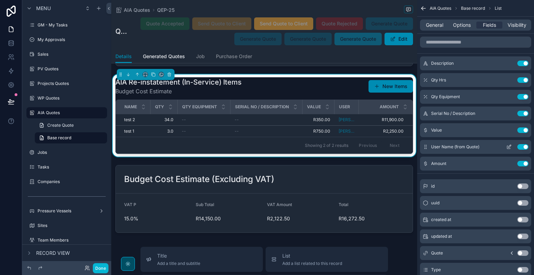
click at [521, 145] on button "Use setting" at bounding box center [523, 147] width 11 height 6
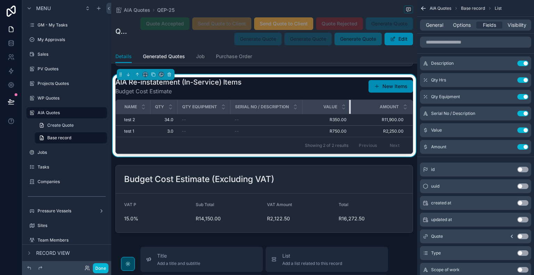
drag, startPoint x: 333, startPoint y: 134, endPoint x: 365, endPoint y: 140, distance: 31.9
click at [365, 114] on tr "Name Qty Qty Equipment Serial No / Description Value Amount" at bounding box center [264, 107] width 297 height 14
drag, startPoint x: 301, startPoint y: 134, endPoint x: 319, endPoint y: 137, distance: 17.6
click at [319, 114] on tr "Name Qty Qty Equipment Serial No / Description Value Amount" at bounding box center [264, 107] width 297 height 14
drag, startPoint x: 229, startPoint y: 133, endPoint x: 241, endPoint y: 134, distance: 12.5
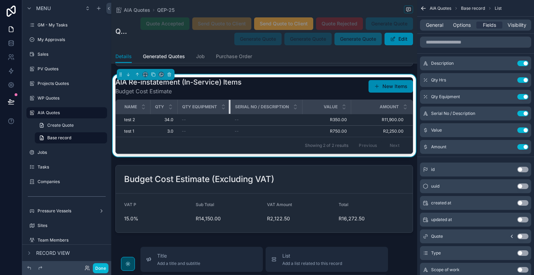
click at [241, 114] on tr "Name Qty Qty Equipment Serial No / Description Value Amount" at bounding box center [264, 107] width 297 height 14
click at [178, 114] on th "Qty Equipment" at bounding box center [204, 107] width 53 height 14
drag, startPoint x: 176, startPoint y: 135, endPoint x: 190, endPoint y: 135, distance: 13.6
click at [190, 114] on tr "Name Qty Qty Equipment Serial No / Description Value Amount" at bounding box center [264, 107] width 297 height 14
drag, startPoint x: 180, startPoint y: 136, endPoint x: 195, endPoint y: 138, distance: 15.1
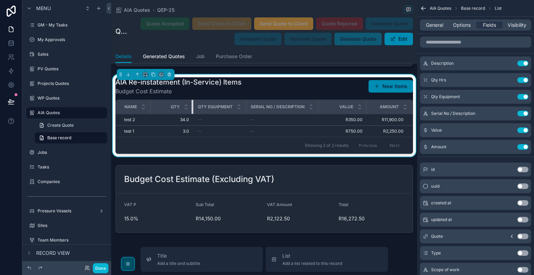
click at [194, 114] on div "scrollable content" at bounding box center [193, 107] width 3 height 14
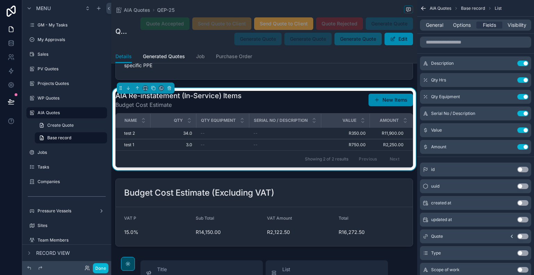
scroll to position [2247, 0]
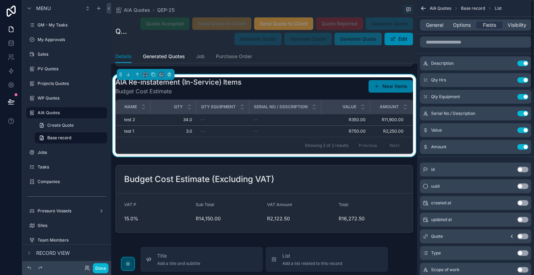
click at [401, 93] on button "New Items" at bounding box center [391, 86] width 45 height 13
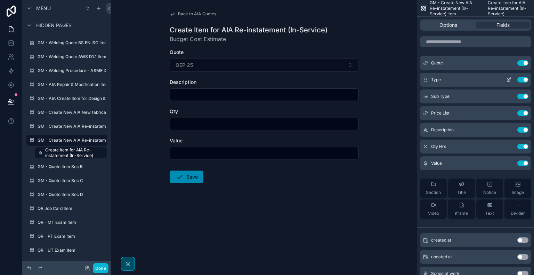
click at [508, 81] on icon "scrollable content" at bounding box center [509, 80] width 3 height 3
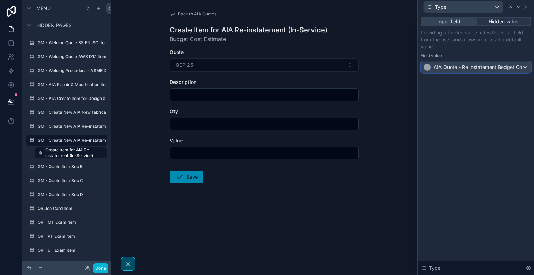
click at [518, 70] on span "AIA Quote - Re Instatement Bedget Cost Estimate" at bounding box center [478, 67] width 88 height 7
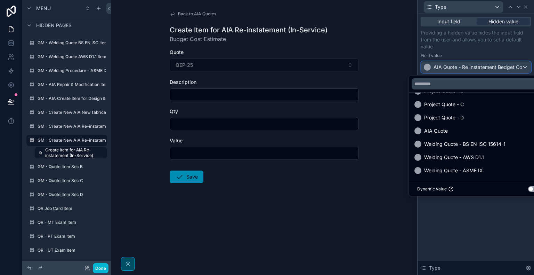
scroll to position [212, 0]
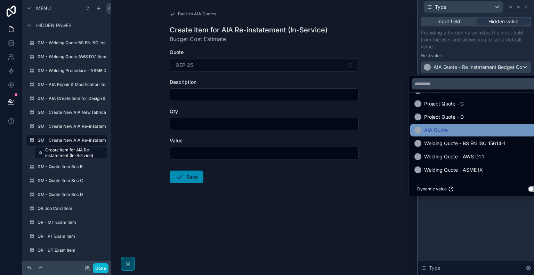
click at [466, 129] on div "AIA Quote" at bounding box center [479, 130] width 128 height 8
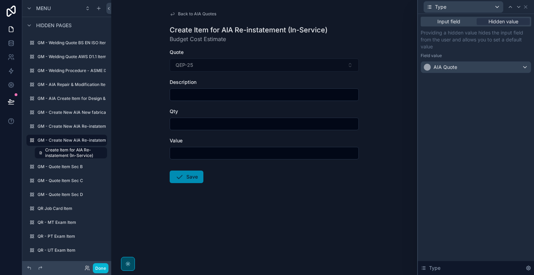
click at [200, 14] on span "Back to AIA Quotes" at bounding box center [197, 14] width 38 height 6
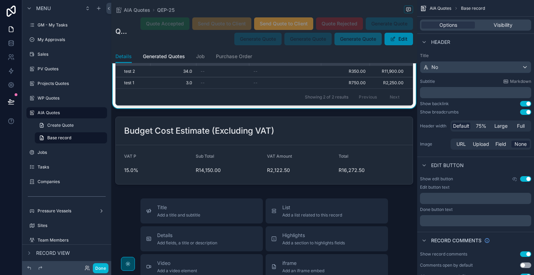
scroll to position [2261, 0]
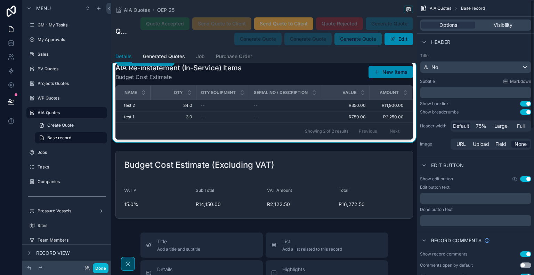
click at [303, 81] on div "AIA Re-instatement (In-Service) Items Budget Cost Estimate New Items" at bounding box center [265, 72] width 298 height 18
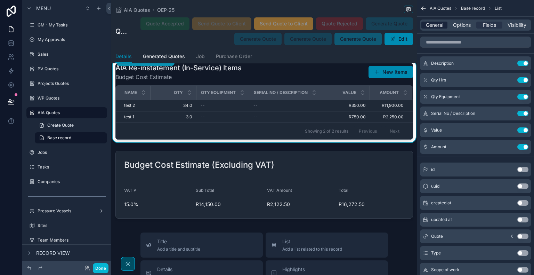
click at [434, 24] on span "General" at bounding box center [434, 25] width 17 height 7
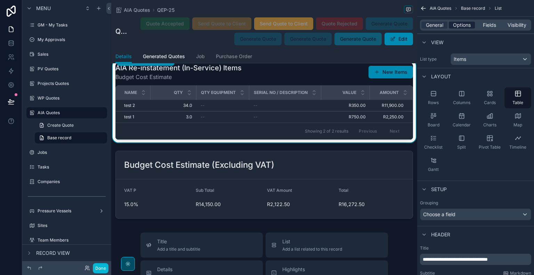
click at [465, 23] on span "Options" at bounding box center [462, 25] width 18 height 7
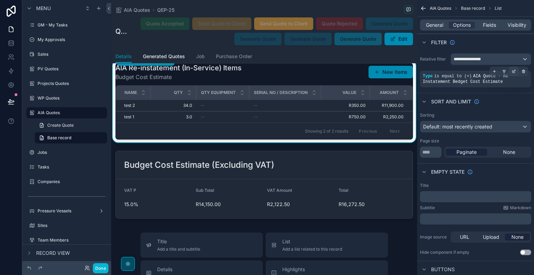
click at [511, 71] on div "scrollable content" at bounding box center [514, 71] width 10 height 10
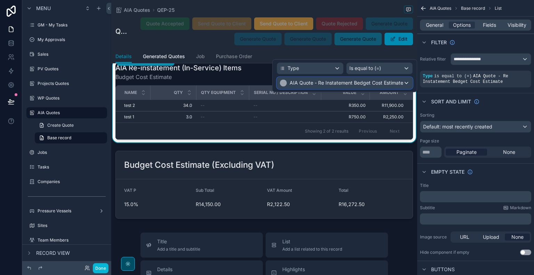
click at [364, 81] on span "AIA Quote - Re Instatement Bedget Cost Estimate" at bounding box center [347, 82] width 114 height 7
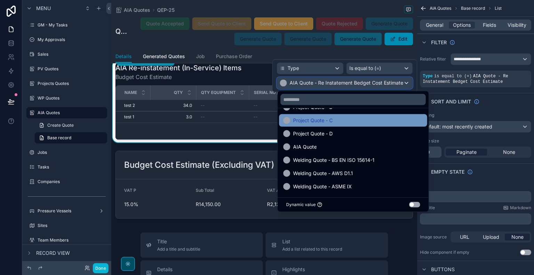
scroll to position [212, 0]
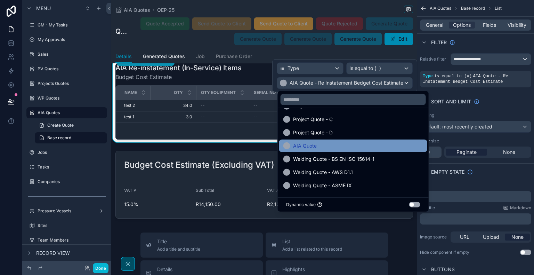
click at [347, 145] on div "AIA Quote" at bounding box center [354, 146] width 140 height 8
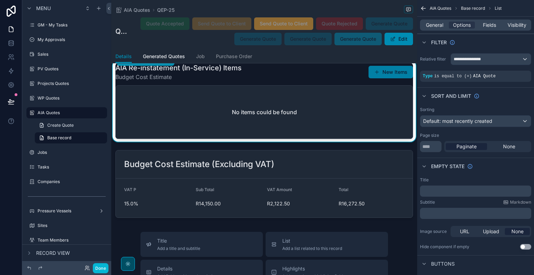
click at [385, 78] on button "New Items" at bounding box center [391, 72] width 45 height 13
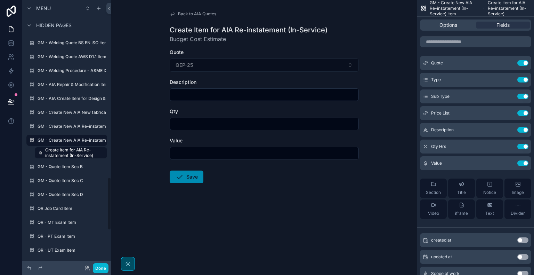
click at [217, 97] on input "scrollable content" at bounding box center [264, 95] width 189 height 10
click at [215, 94] on input "scrollable content" at bounding box center [264, 95] width 189 height 10
type input "****"
click at [292, 205] on form "Quote QEP-25 Description **** Qty Value Save" at bounding box center [264, 138] width 189 height 179
click at [212, 123] on input "scrollable content" at bounding box center [264, 124] width 189 height 10
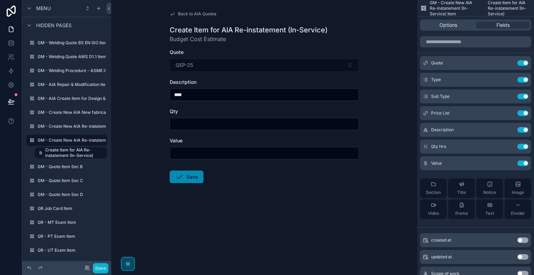
type input "***"
click at [205, 152] on input "scrollable content" at bounding box center [264, 153] width 189 height 10
type input "*******"
click at [194, 175] on button "Save" at bounding box center [187, 176] width 34 height 13
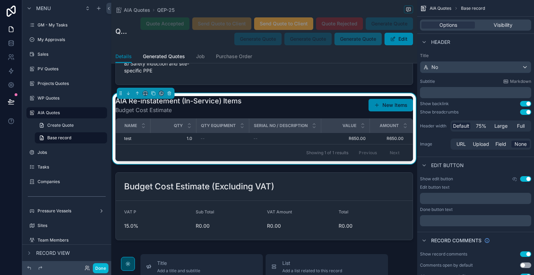
scroll to position [2169, 0]
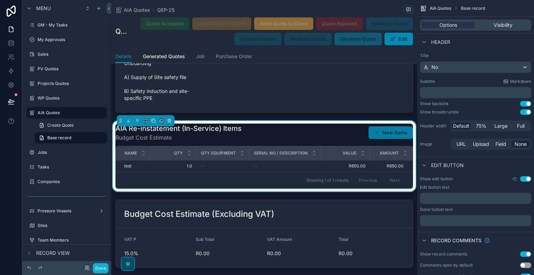
click at [383, 139] on button "New Items" at bounding box center [391, 132] width 45 height 13
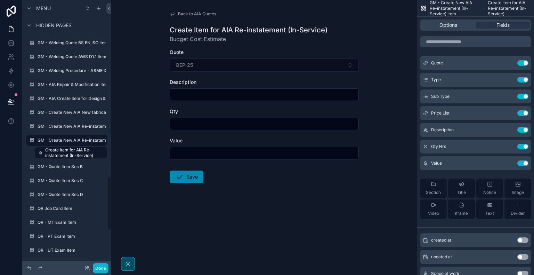
click at [220, 96] on input "scrollable content" at bounding box center [264, 95] width 189 height 10
click at [219, 95] on input "scrollable content" at bounding box center [264, 95] width 189 height 10
type input "******"
click at [172, 124] on input "scrollable content" at bounding box center [264, 124] width 189 height 10
type input "***"
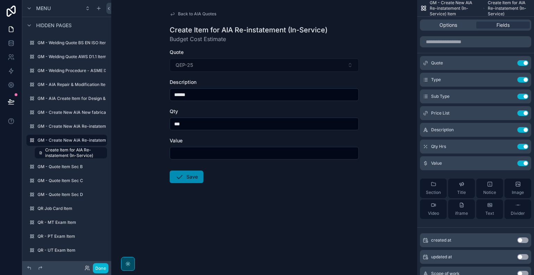
click at [209, 151] on input "scrollable content" at bounding box center [264, 153] width 189 height 10
type input "*******"
drag, startPoint x: 187, startPoint y: 126, endPoint x: 152, endPoint y: 122, distance: 35.3
click at [152, 122] on div "Back to AIA Quotes Create Item for AIA Re-instatement (In-Service) Budget Cost …" at bounding box center [264, 137] width 306 height 275
type input "****"
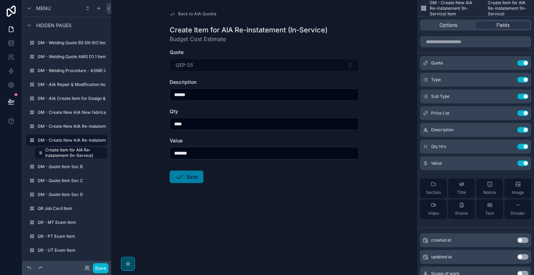
click at [200, 175] on button "Save" at bounding box center [187, 176] width 34 height 13
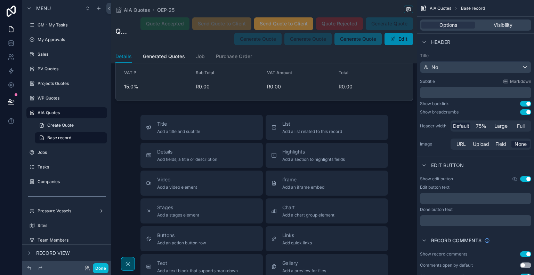
scroll to position [2214, 0]
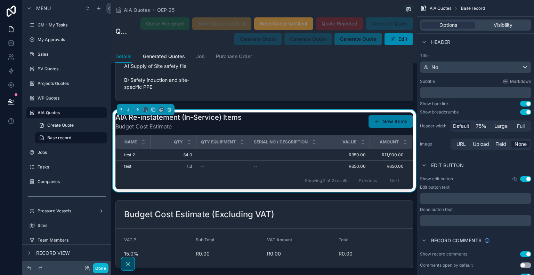
click at [385, 128] on button "New Items" at bounding box center [391, 121] width 45 height 13
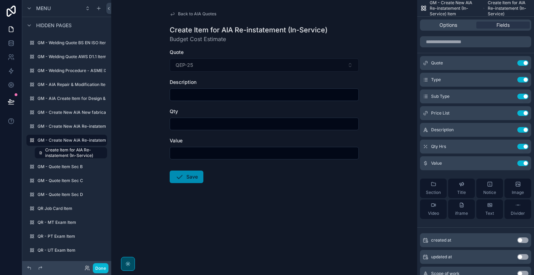
click at [452, 31] on div "Options Fields" at bounding box center [476, 25] width 117 height 17
click at [452, 27] on span "Options" at bounding box center [449, 25] width 18 height 7
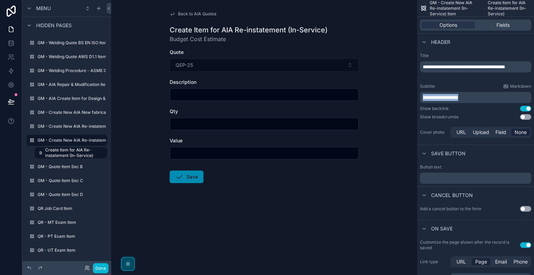
drag, startPoint x: 483, startPoint y: 98, endPoint x: 406, endPoint y: 98, distance: 76.5
click at [406, 98] on div "[PERSON_NAME] CC Alt 1 GM - My Tasks 0 My Approvals Sales PV Quotes Projects Qu…" at bounding box center [322, 137] width 423 height 275
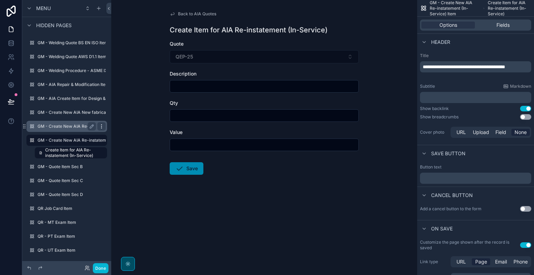
click at [102, 127] on icon "scrollable content" at bounding box center [102, 127] width 6 height 6
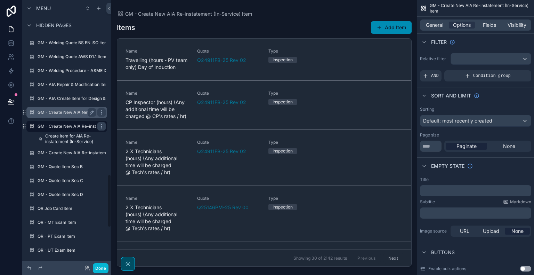
scroll to position [874, 0]
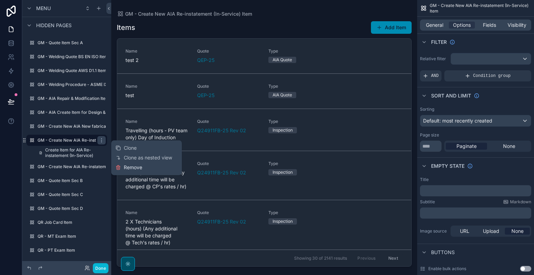
click at [136, 168] on span "Remove" at bounding box center [133, 167] width 18 height 7
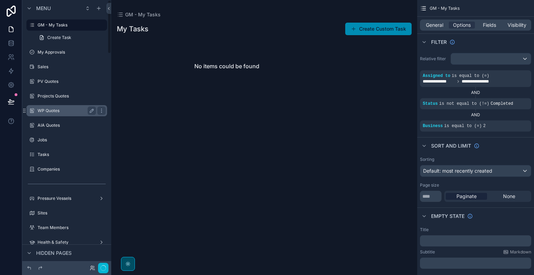
click at [66, 113] on label "WP Quotes" at bounding box center [66, 111] width 56 height 6
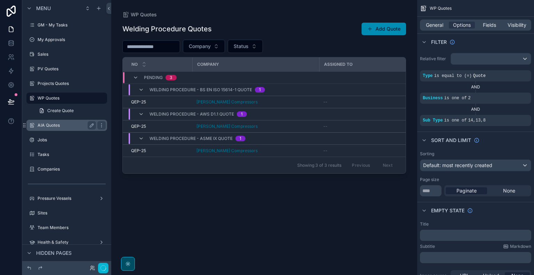
click at [65, 123] on label "AIA Quotes" at bounding box center [66, 125] width 56 height 6
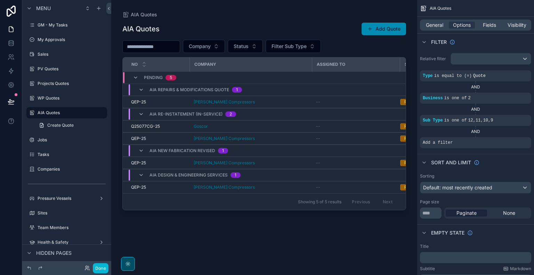
click at [250, 125] on div "scrollable content" at bounding box center [264, 133] width 306 height 267
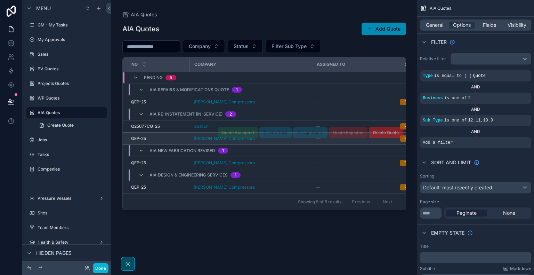
click at [253, 141] on td "[PERSON_NAME] Compressors" at bounding box center [251, 139] width 122 height 12
click at [180, 138] on div "QEP-25 QEP-25" at bounding box center [158, 139] width 54 height 6
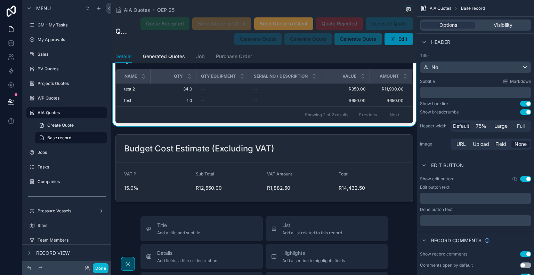
scroll to position [2261, 0]
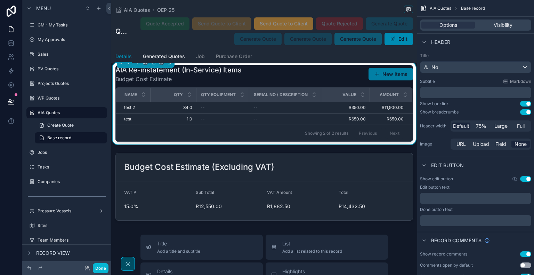
click at [386, 80] on button "New Items" at bounding box center [391, 74] width 45 height 13
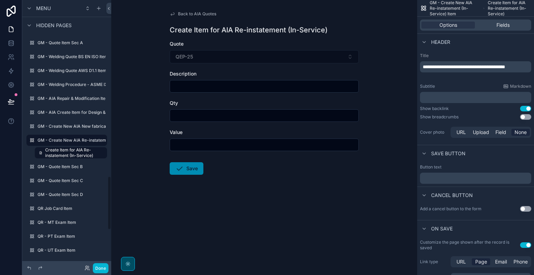
click at [189, 13] on span "Back to AIA Quotes" at bounding box center [197, 14] width 38 height 6
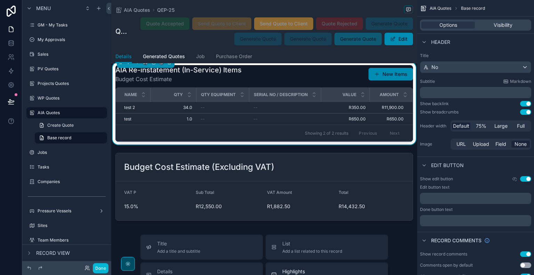
scroll to position [2261, 0]
click at [379, 80] on button "New Items" at bounding box center [391, 74] width 45 height 13
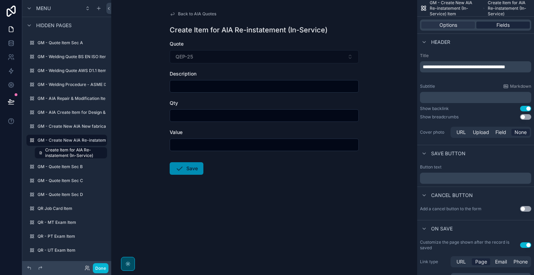
click at [506, 26] on span "Fields" at bounding box center [503, 25] width 13 height 7
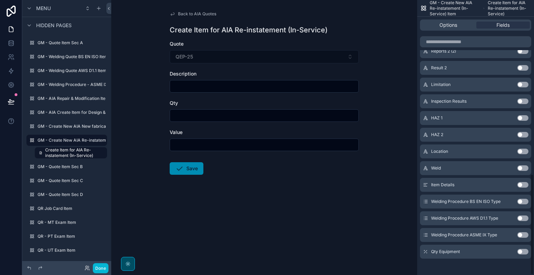
scroll to position [476, 0]
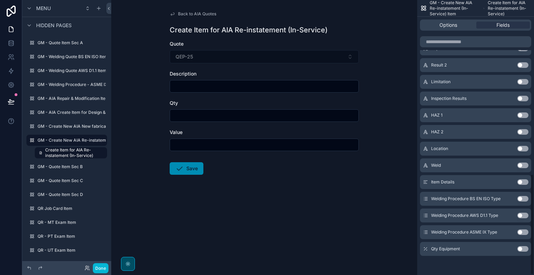
drag, startPoint x: 522, startPoint y: 249, endPoint x: 498, endPoint y: 225, distance: 34.4
click at [523, 249] on button "Use setting" at bounding box center [523, 249] width 11 height 6
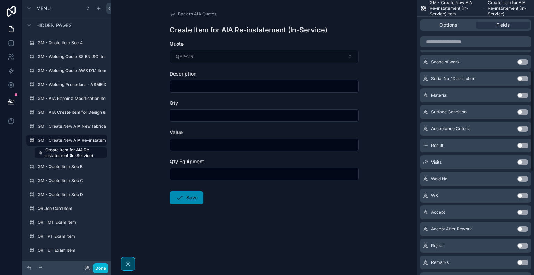
scroll to position [174, 0]
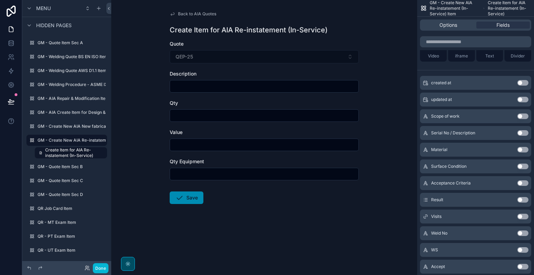
click at [524, 133] on button "Use setting" at bounding box center [523, 133] width 11 height 6
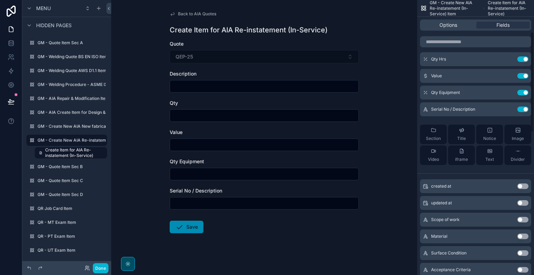
scroll to position [0, 0]
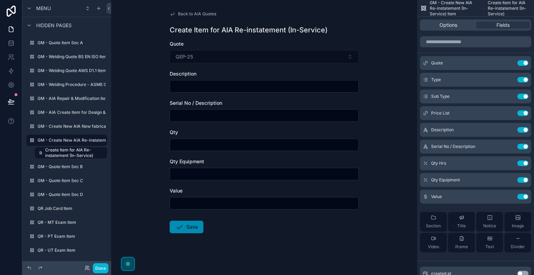
click at [255, 86] on input "scrollable content" at bounding box center [264, 86] width 189 height 10
click at [184, 16] on span "Back to AIA Quotes" at bounding box center [197, 14] width 38 height 6
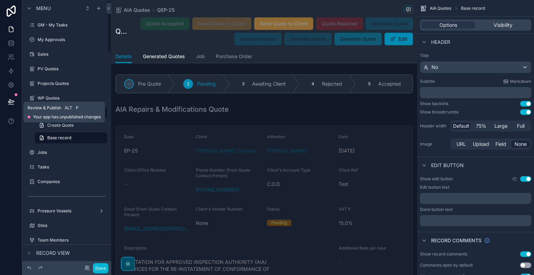
click at [10, 102] on icon at bounding box center [11, 101] width 6 height 3
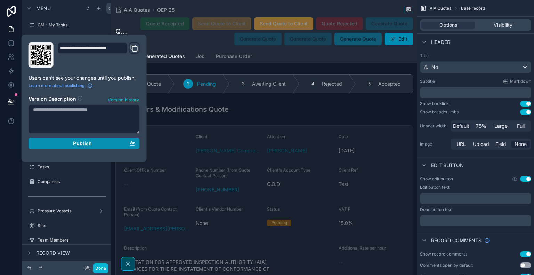
click at [77, 144] on span "Publish" at bounding box center [82, 143] width 19 height 6
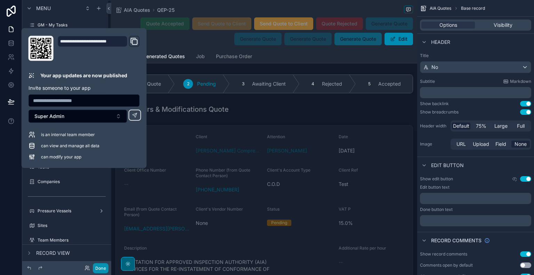
click at [100, 268] on button "Done" at bounding box center [101, 268] width 16 height 10
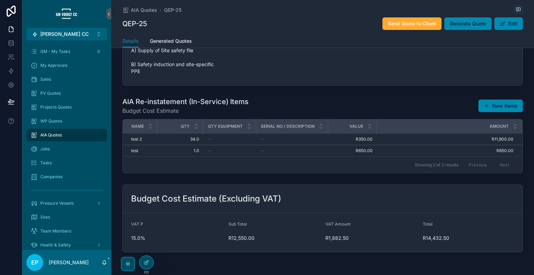
scroll to position [478, 0]
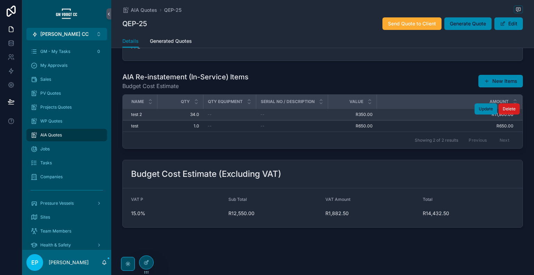
click at [505, 109] on span "Delete" at bounding box center [509, 109] width 13 height 6
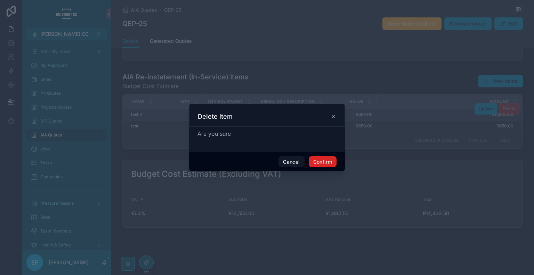
click at [323, 162] on button "Confirm" at bounding box center [323, 161] width 28 height 11
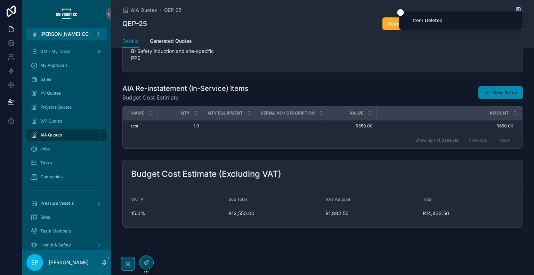
scroll to position [467, 0]
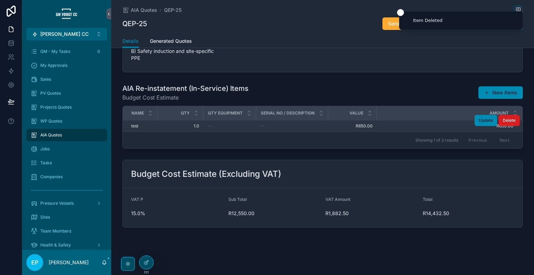
click at [503, 119] on span "Delete" at bounding box center [509, 121] width 13 height 6
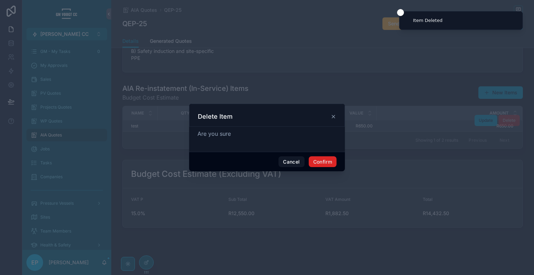
click at [327, 158] on button "Confirm" at bounding box center [323, 161] width 28 height 11
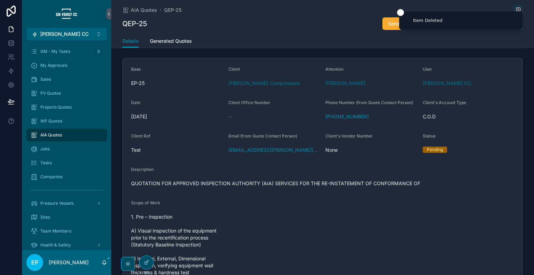
scroll to position [0, 0]
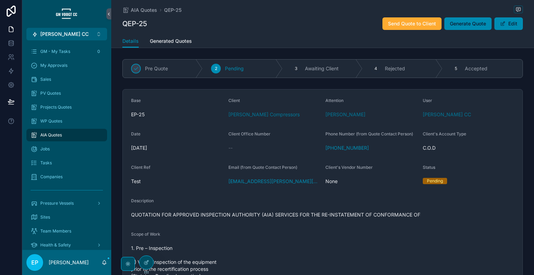
click at [82, 131] on div "AIA Quotes" at bounding box center [67, 134] width 72 height 11
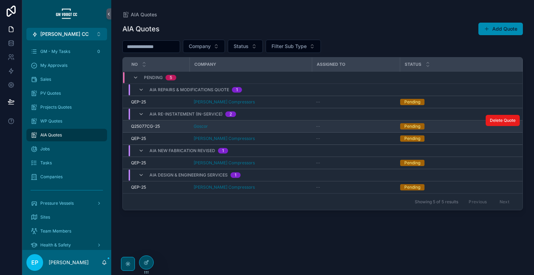
click at [271, 127] on div "Goscor" at bounding box center [251, 127] width 114 height 6
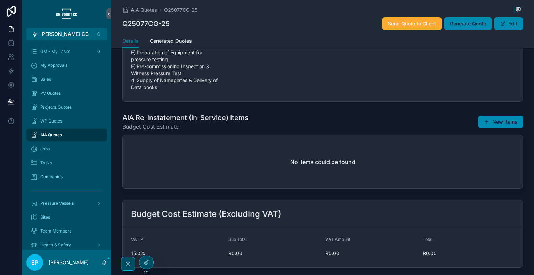
scroll to position [353, 0]
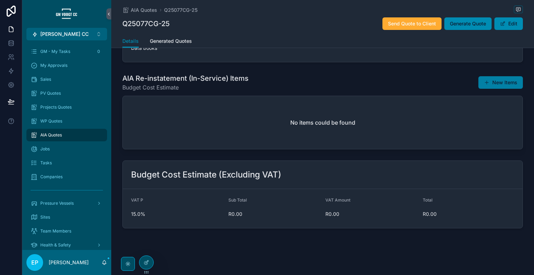
click at [502, 78] on button "New Items" at bounding box center [501, 82] width 45 height 13
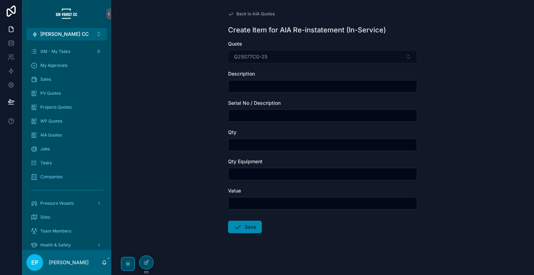
click at [241, 87] on input "scrollable content" at bounding box center [323, 86] width 189 height 10
type input "*"
click at [237, 11] on span "Back to AIA Quotes" at bounding box center [256, 14] width 38 height 6
